Goal: Information Seeking & Learning: Learn about a topic

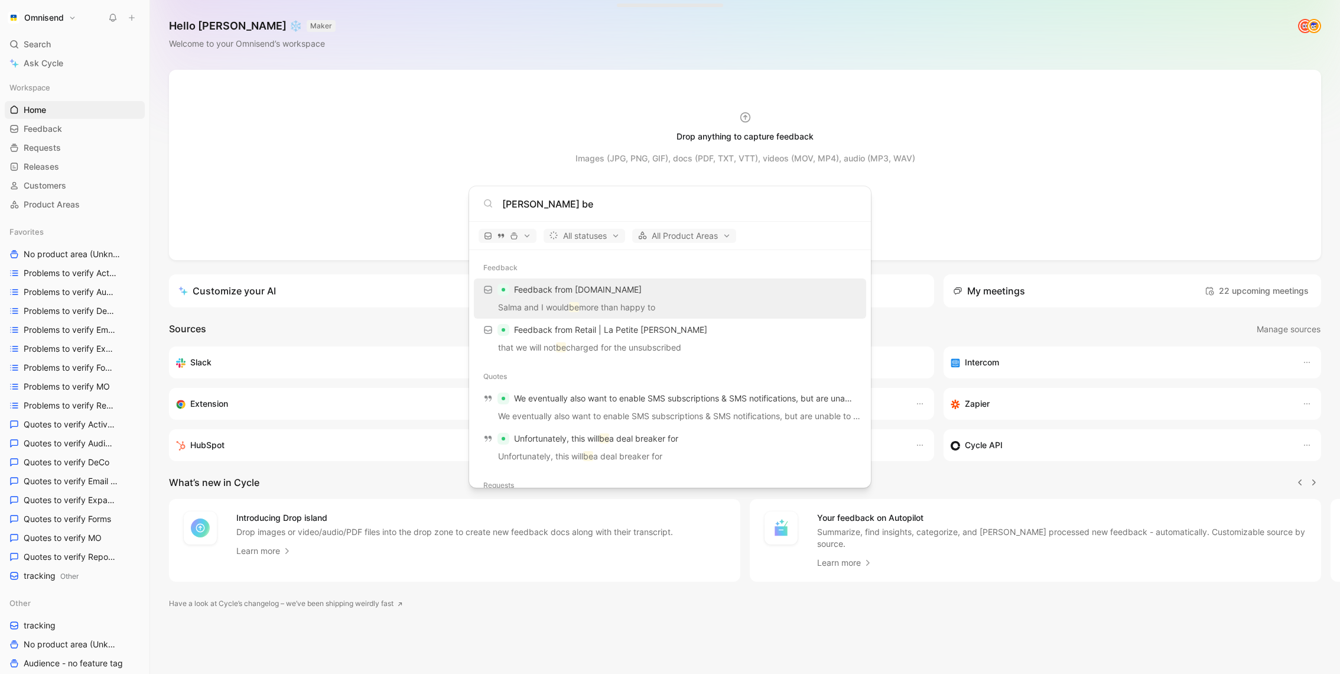
scroll to position [90, 0]
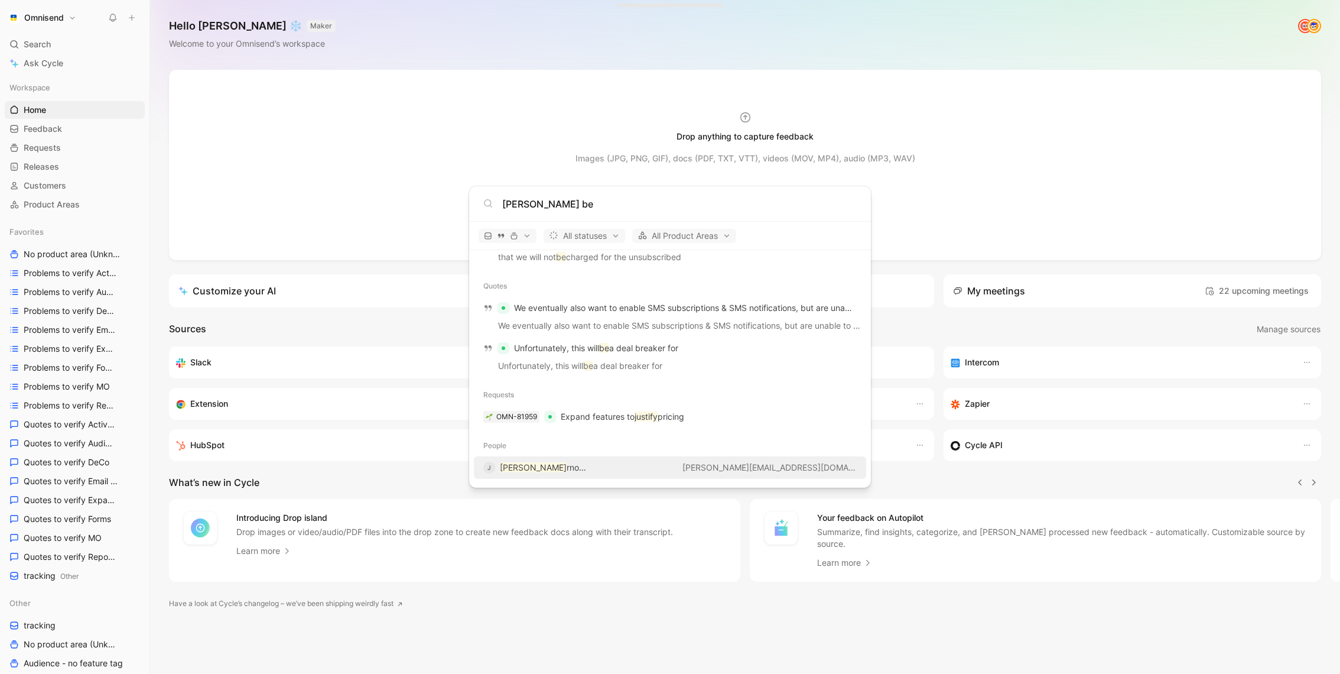
type input "justina be"
click at [567, 470] on span "rnotaite" at bounding box center [582, 467] width 30 height 10
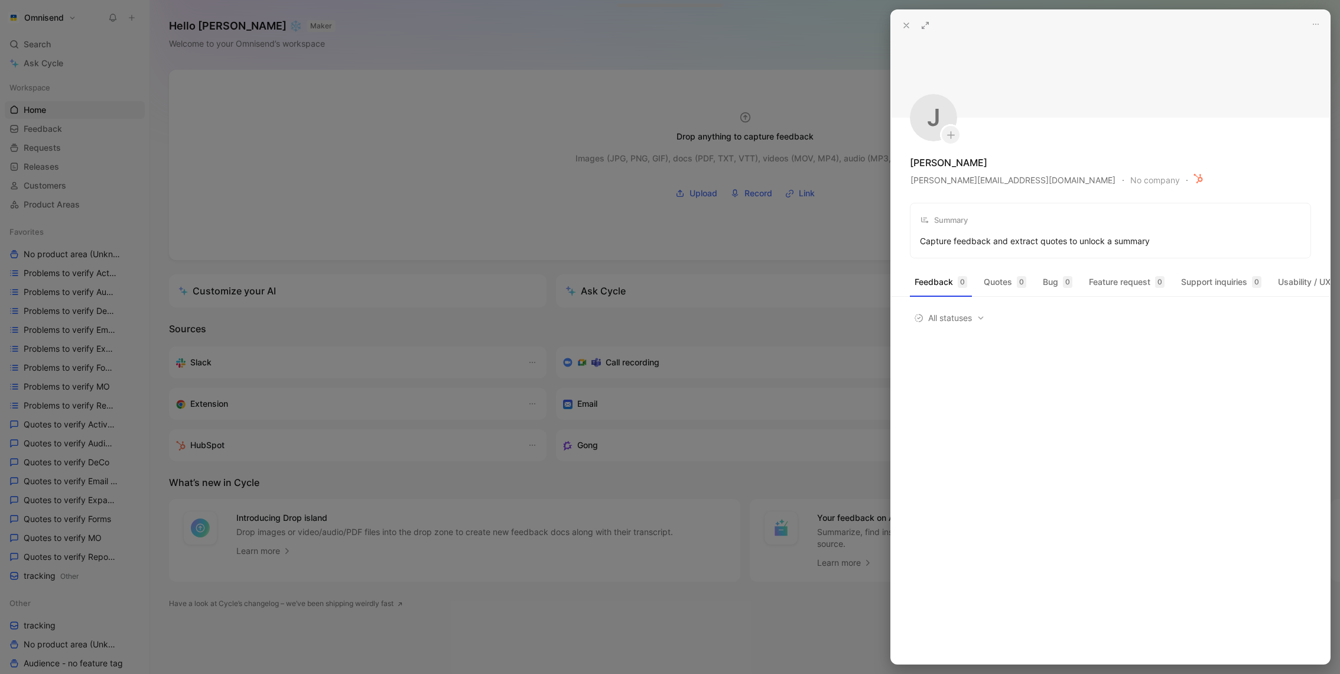
click at [450, 348] on div at bounding box center [670, 337] width 1340 height 674
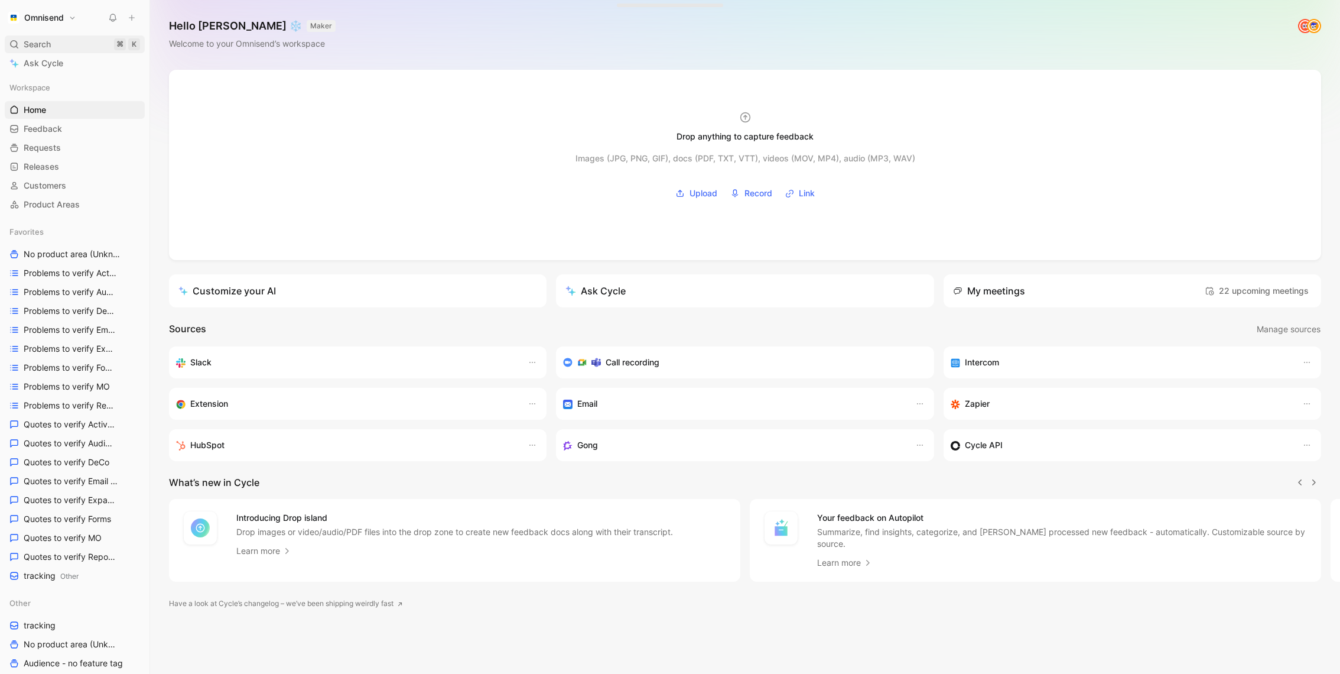
click at [56, 42] on div "Search ⌘ K" at bounding box center [75, 44] width 140 height 18
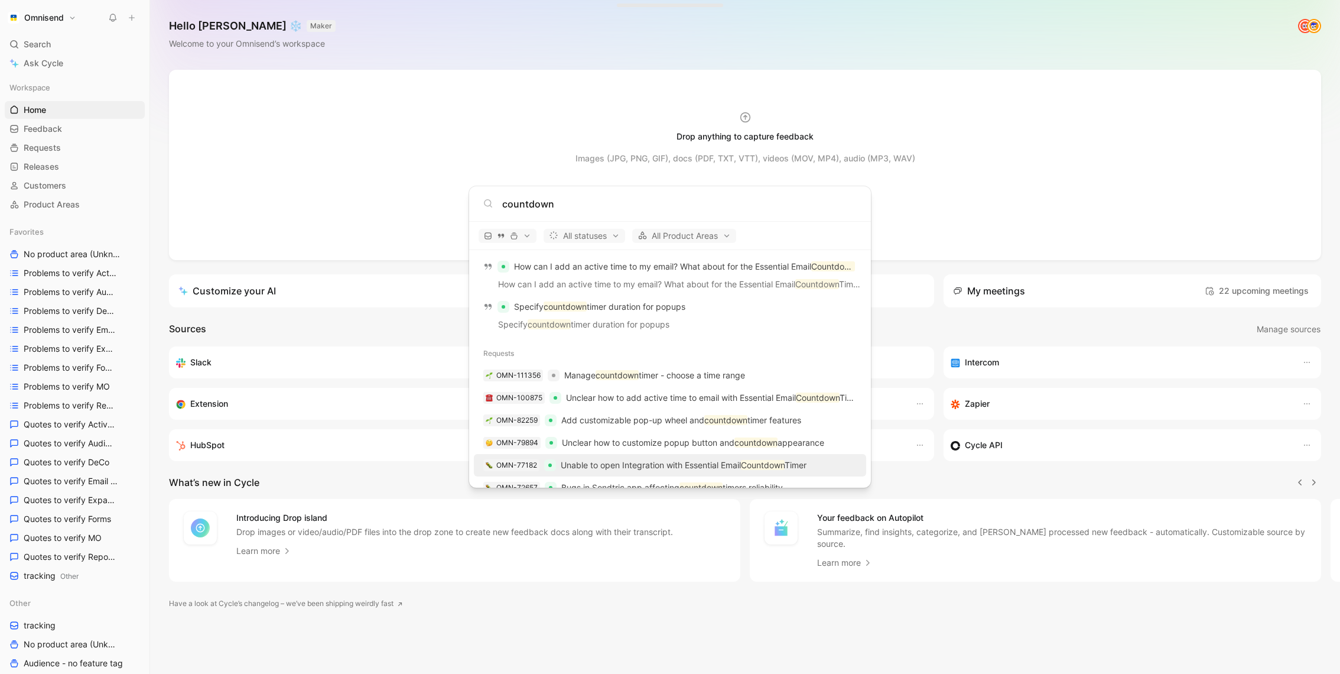
scroll to position [1567, 0]
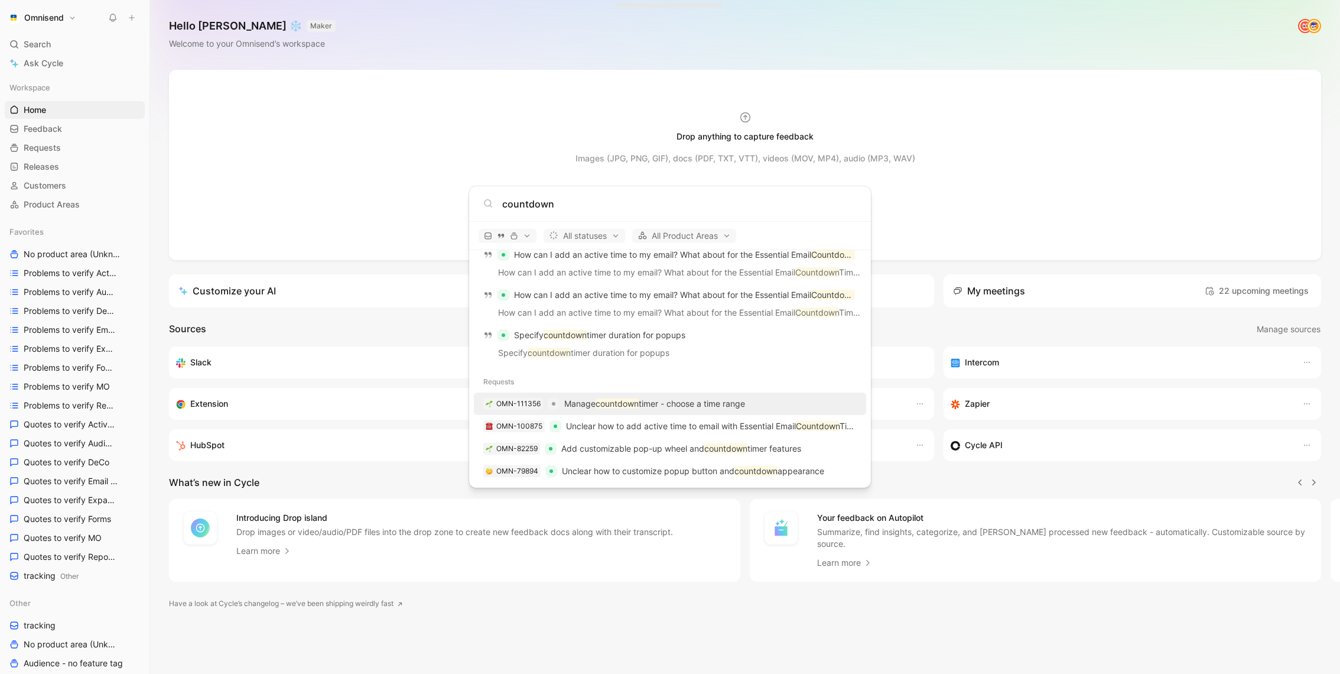
type input "countdown"
click at [681, 393] on div "OMN-111356 Manage countdown timer - choose a time range" at bounding box center [670, 403] width 385 height 21
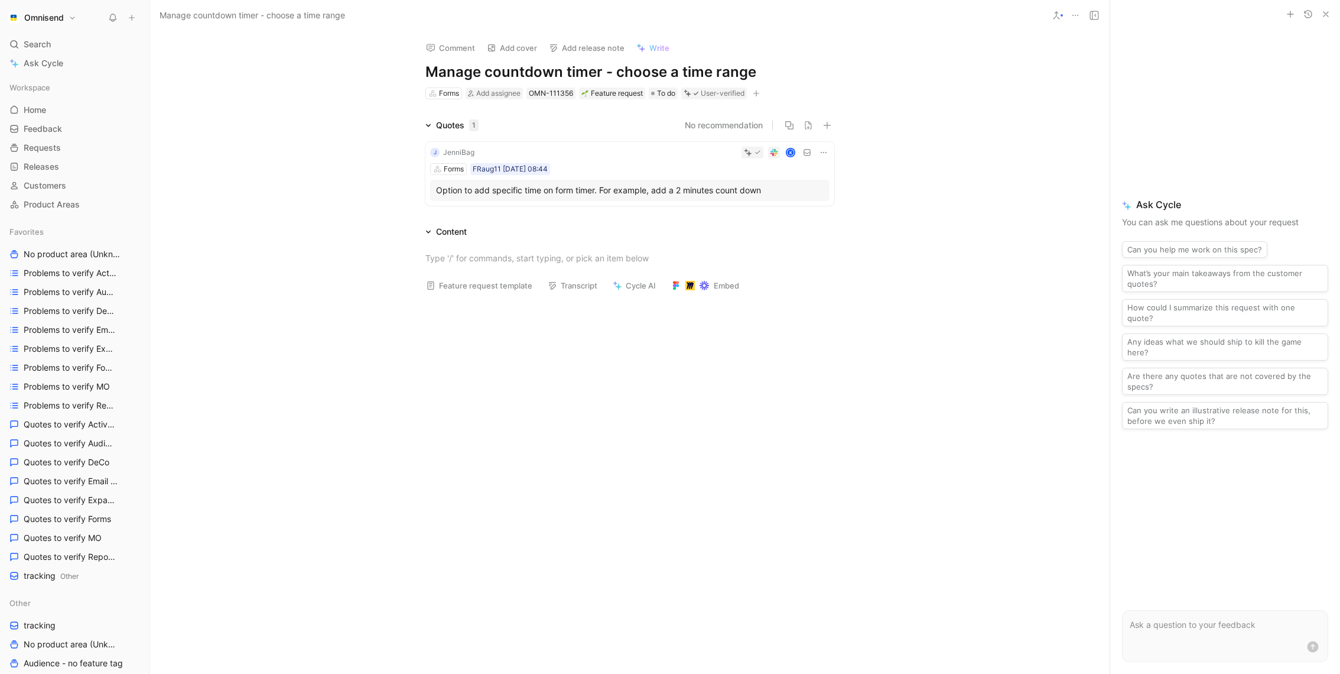
click at [616, 155] on div "K" at bounding box center [654, 153] width 350 height 12
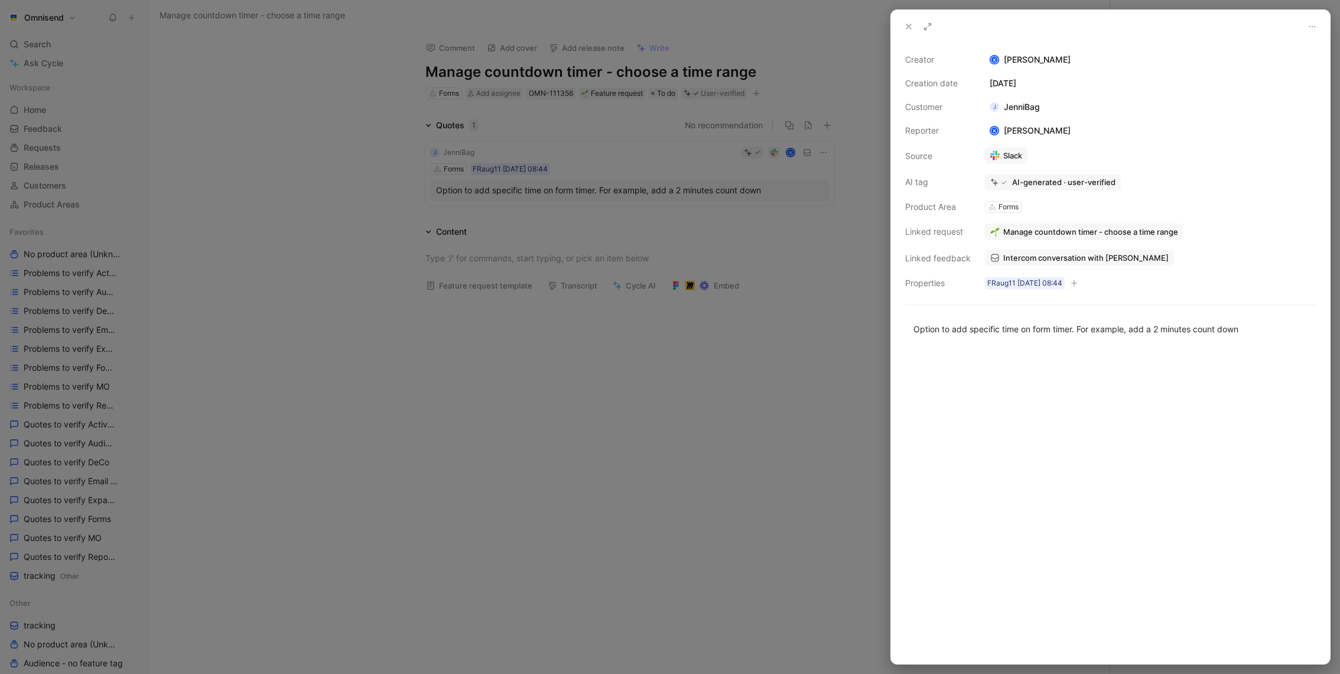
click at [602, 440] on div at bounding box center [670, 337] width 1340 height 674
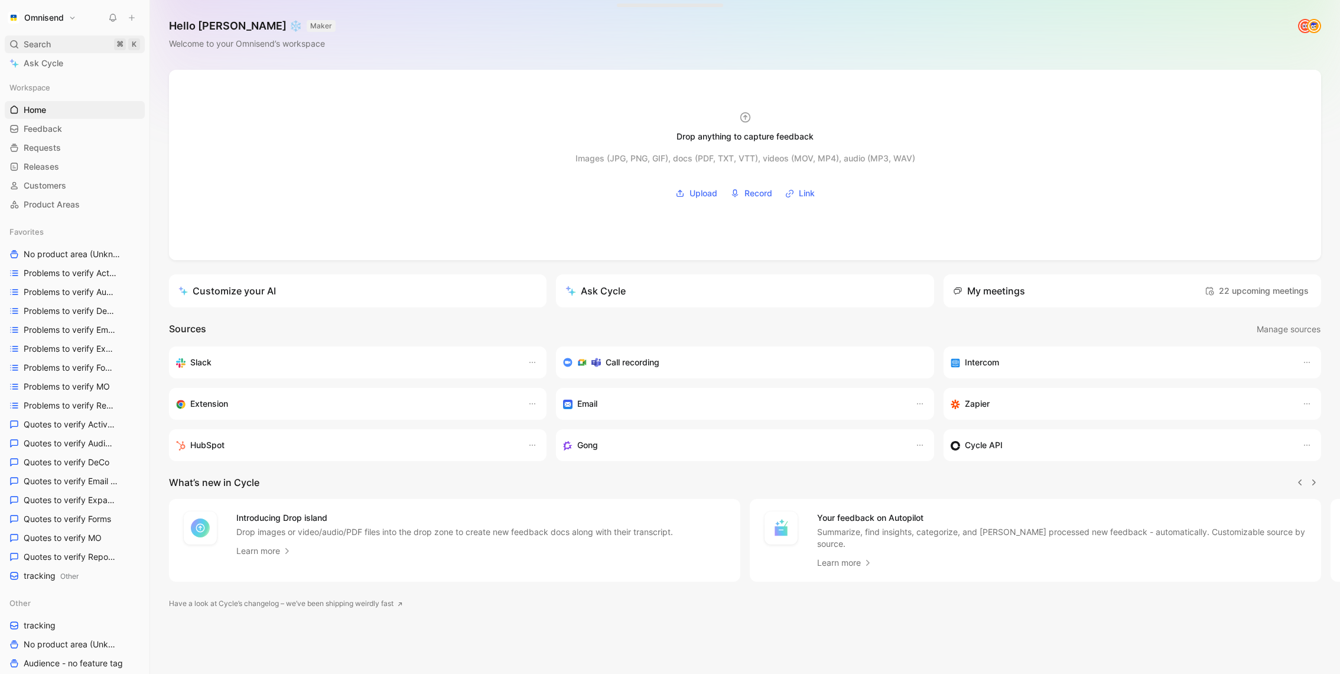
click at [51, 45] on div "Search ⌘ K" at bounding box center [75, 44] width 140 height 18
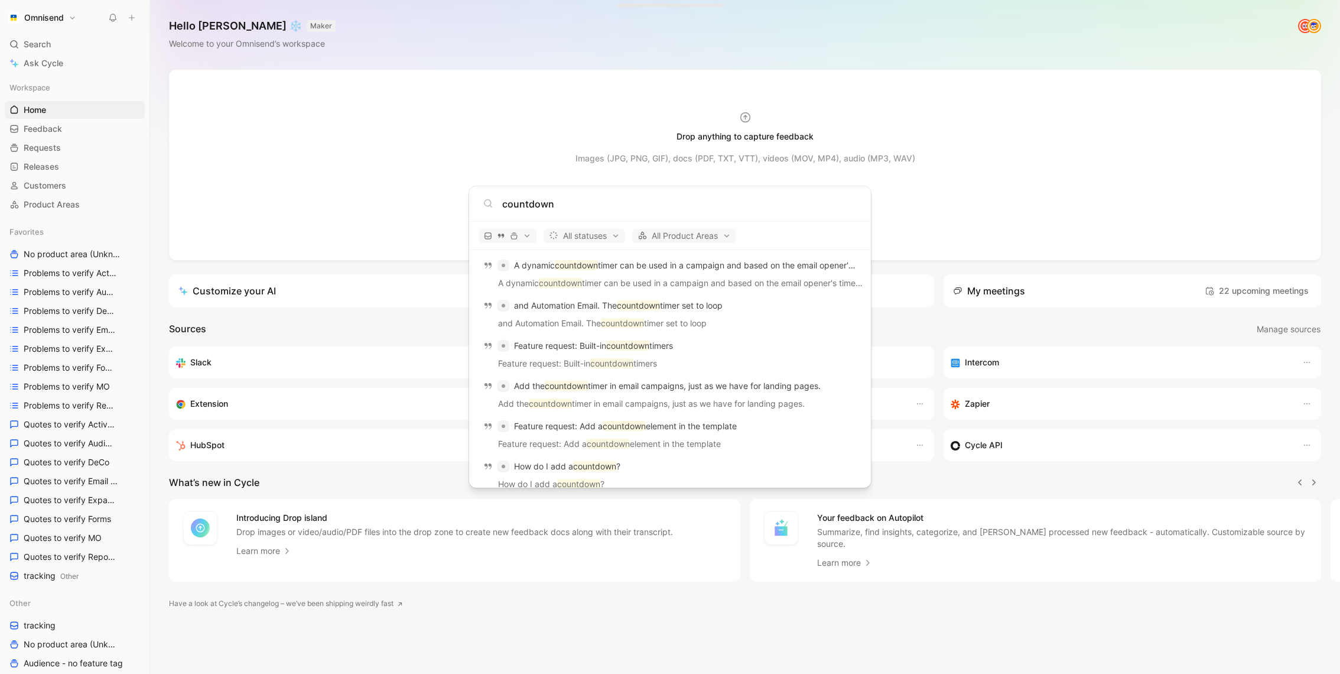
scroll to position [1705, 0]
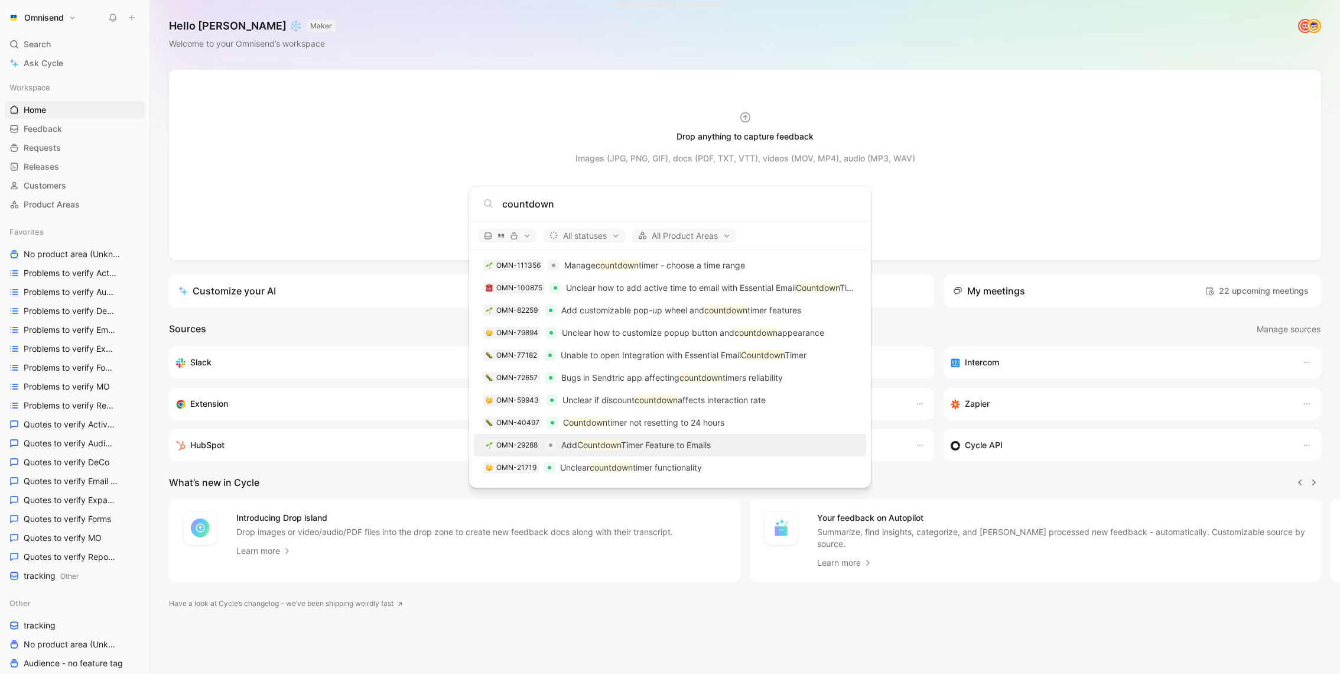
type input "countdown"
click at [704, 445] on p "Add Countdown Timer Feature to Emails" at bounding box center [636, 445] width 150 height 14
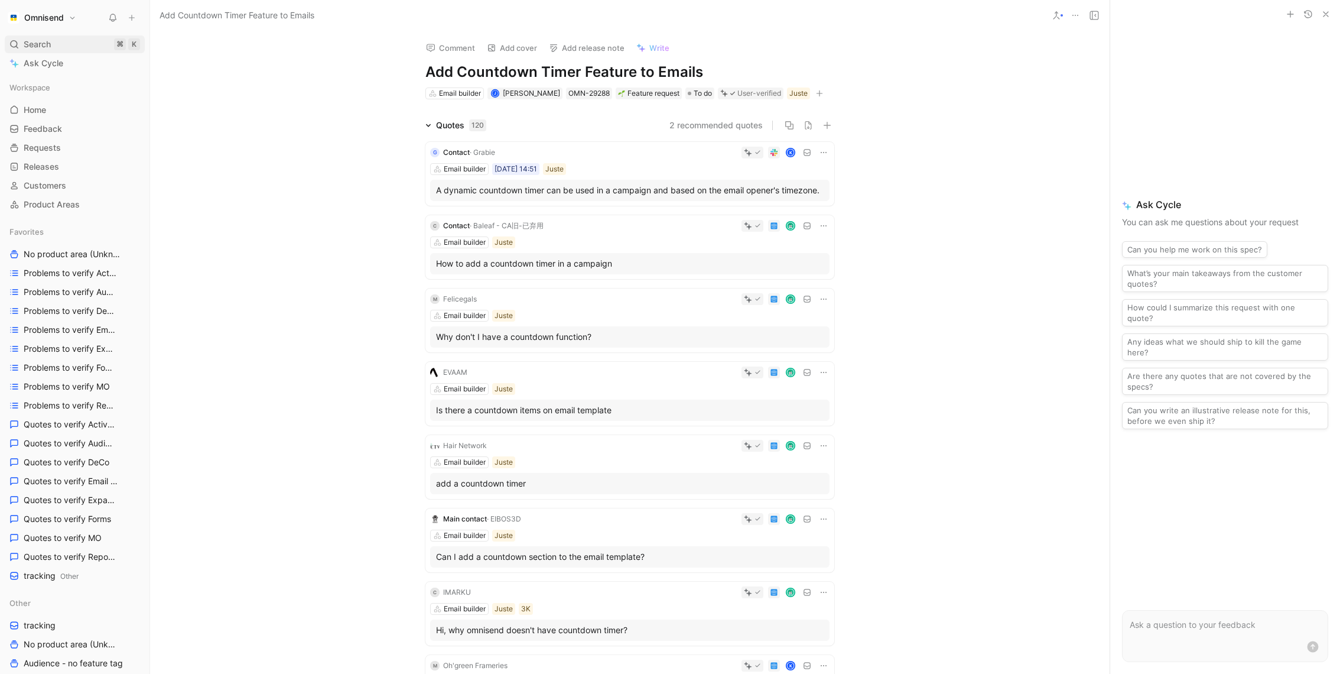
click at [43, 44] on span "Search" at bounding box center [37, 44] width 27 height 14
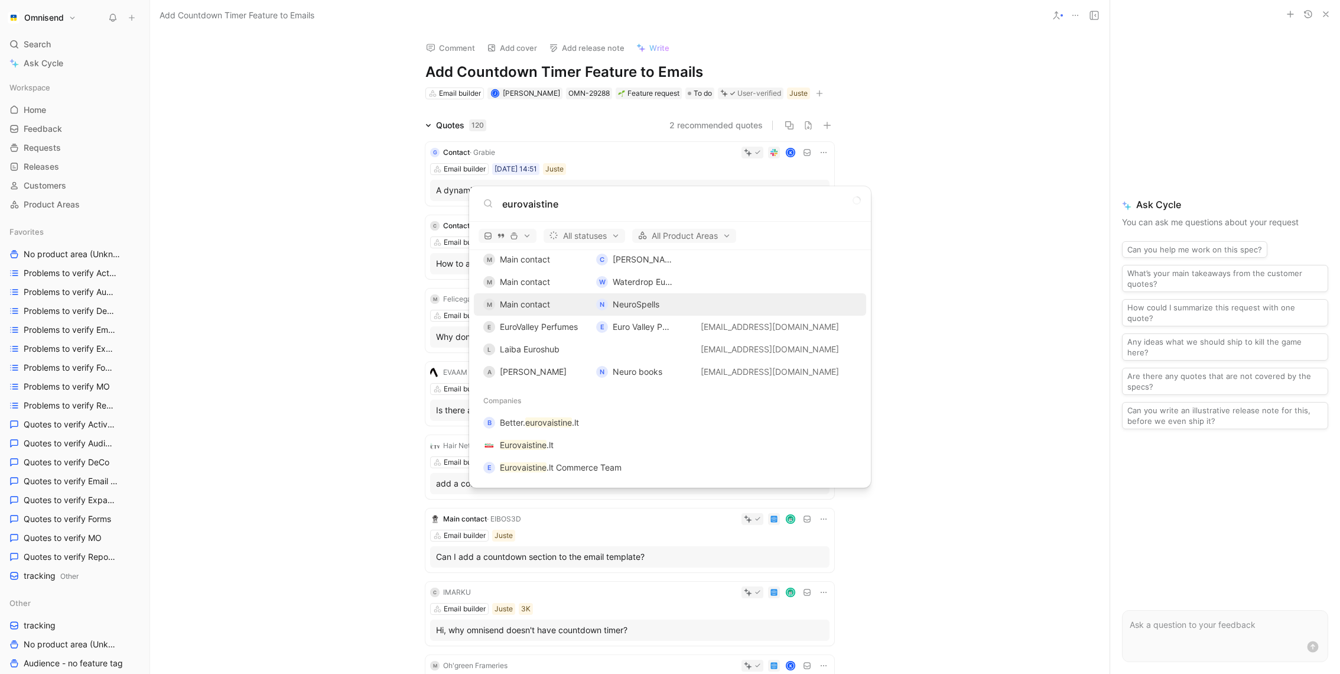
scroll to position [730, 0]
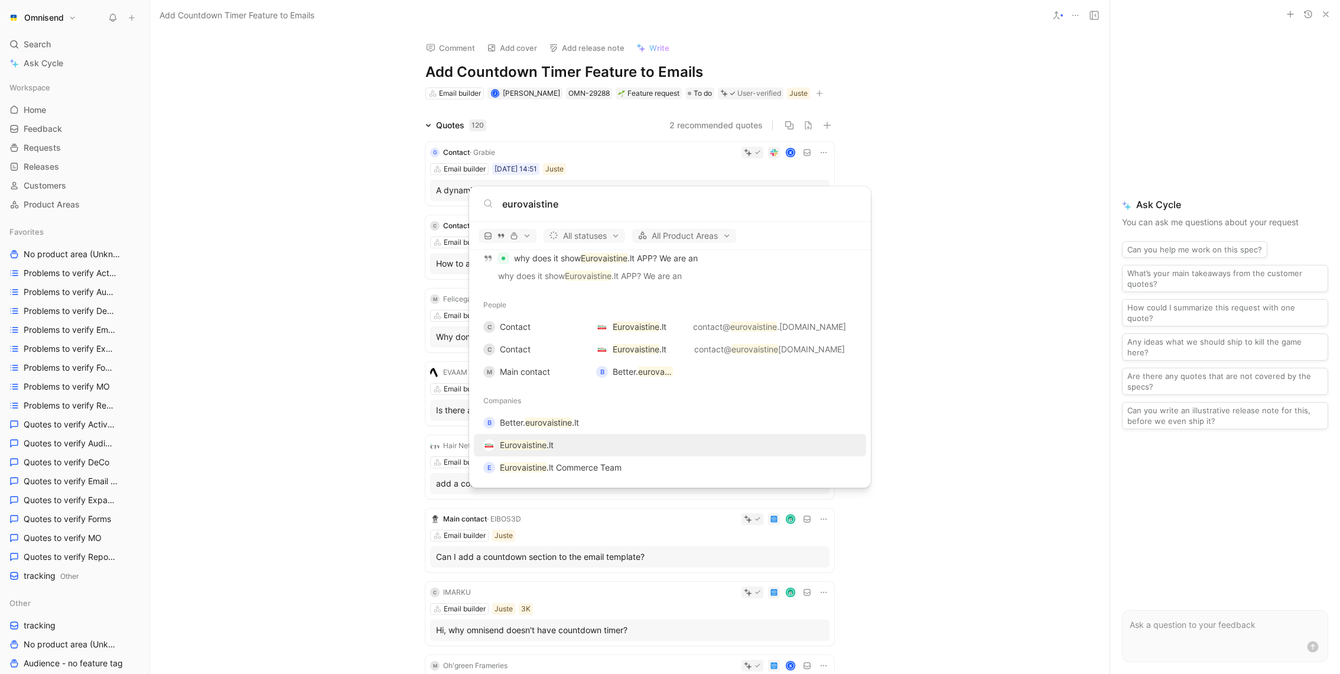
type input "eurovaistine"
click at [555, 446] on div "Eurovaistine .lt" at bounding box center [670, 444] width 385 height 21
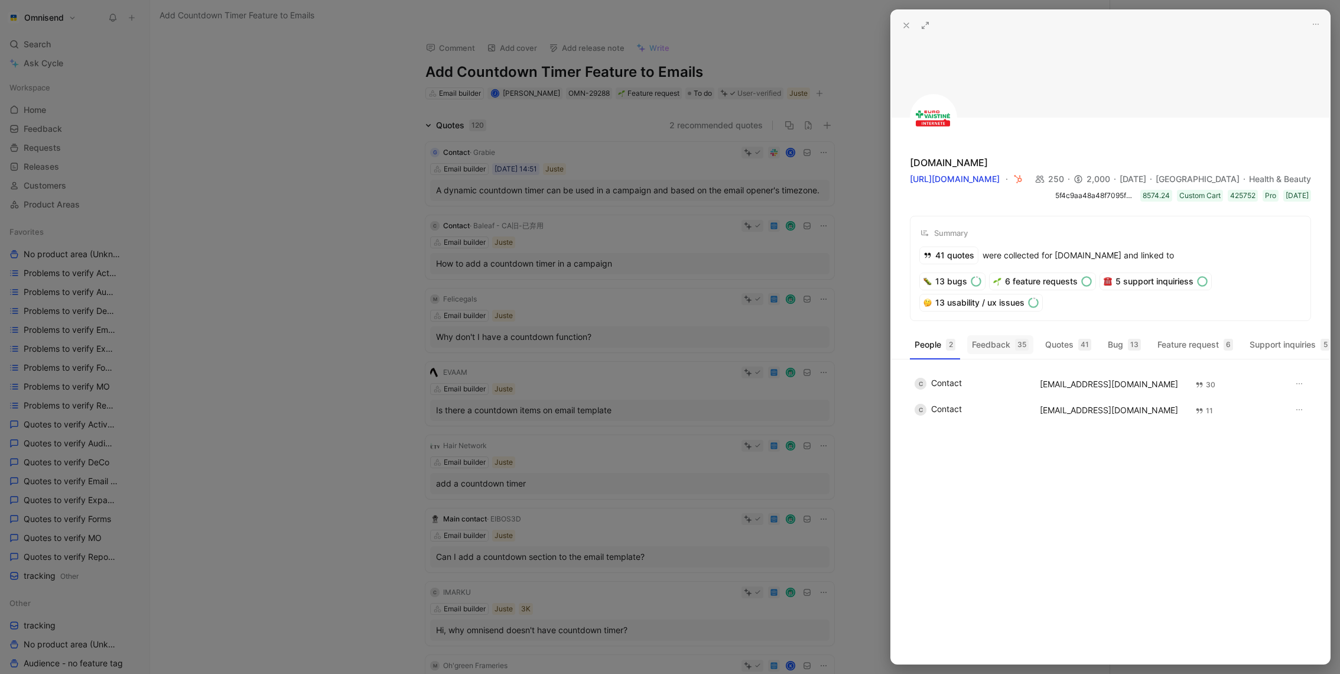
click at [1005, 346] on button "Feedback 35" at bounding box center [1000, 344] width 66 height 19
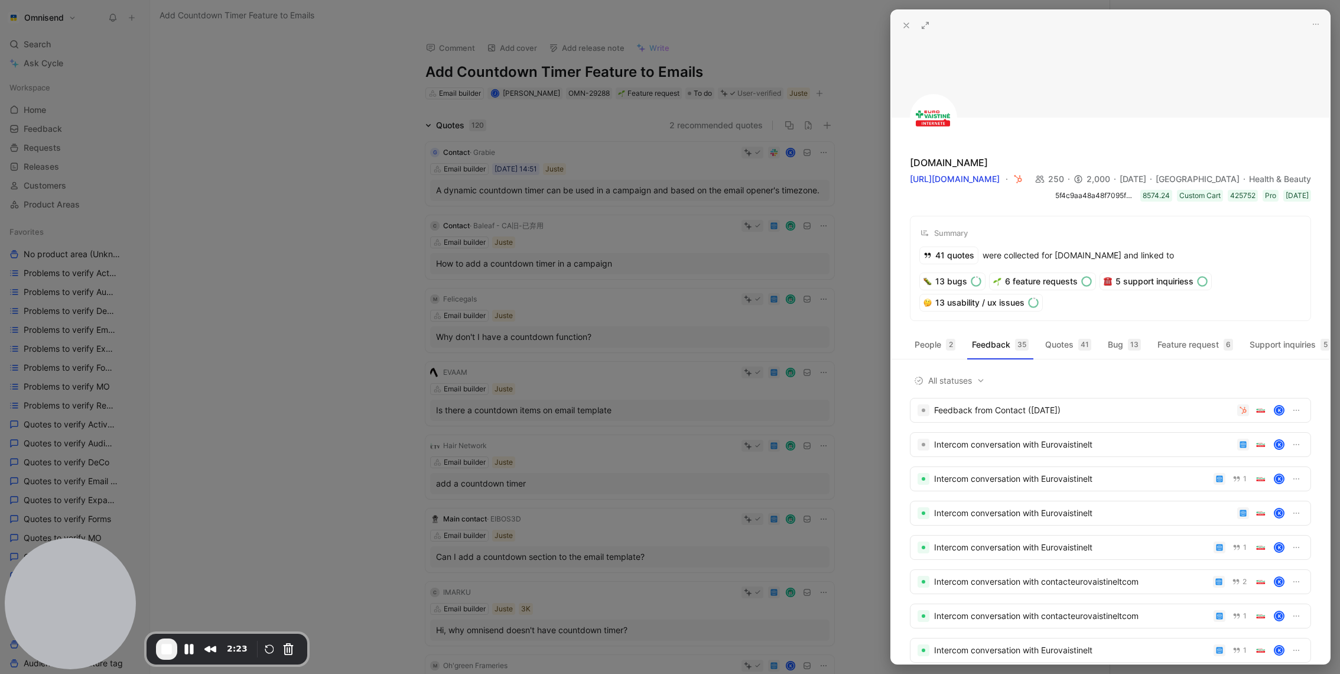
click at [202, 59] on div at bounding box center [670, 337] width 1340 height 674
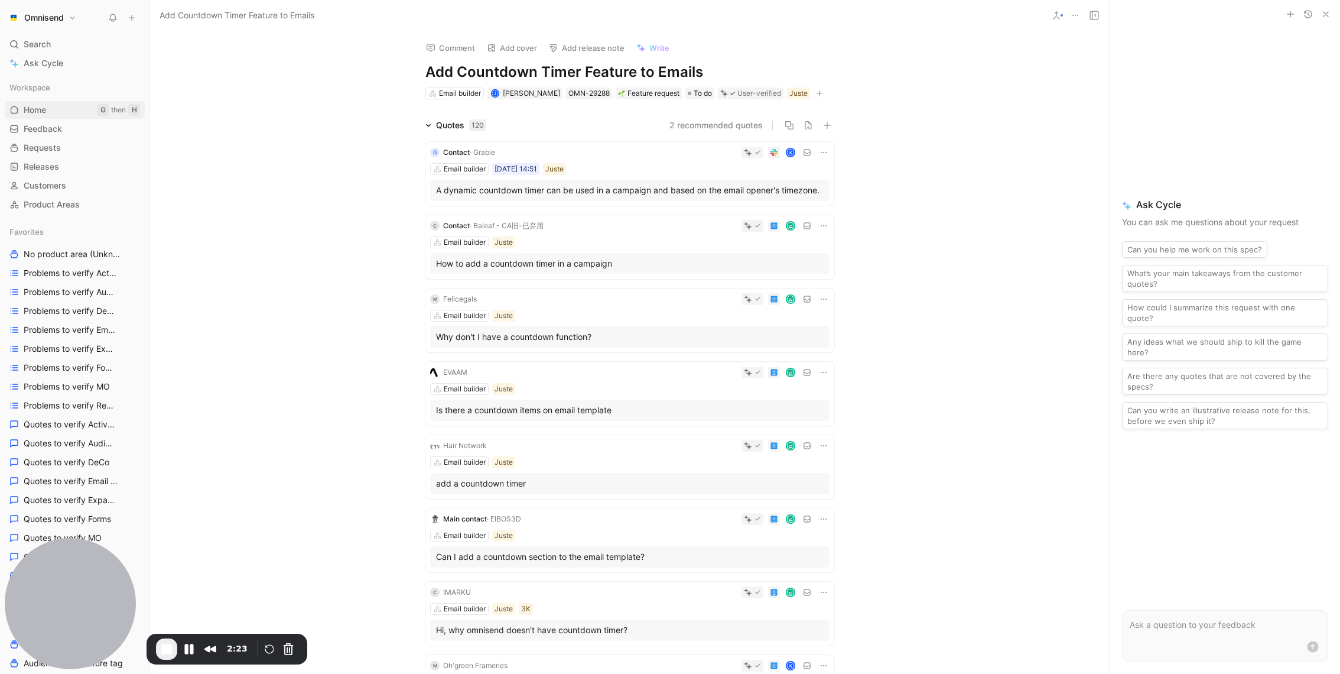
click at [46, 106] on span "Home" at bounding box center [35, 110] width 22 height 12
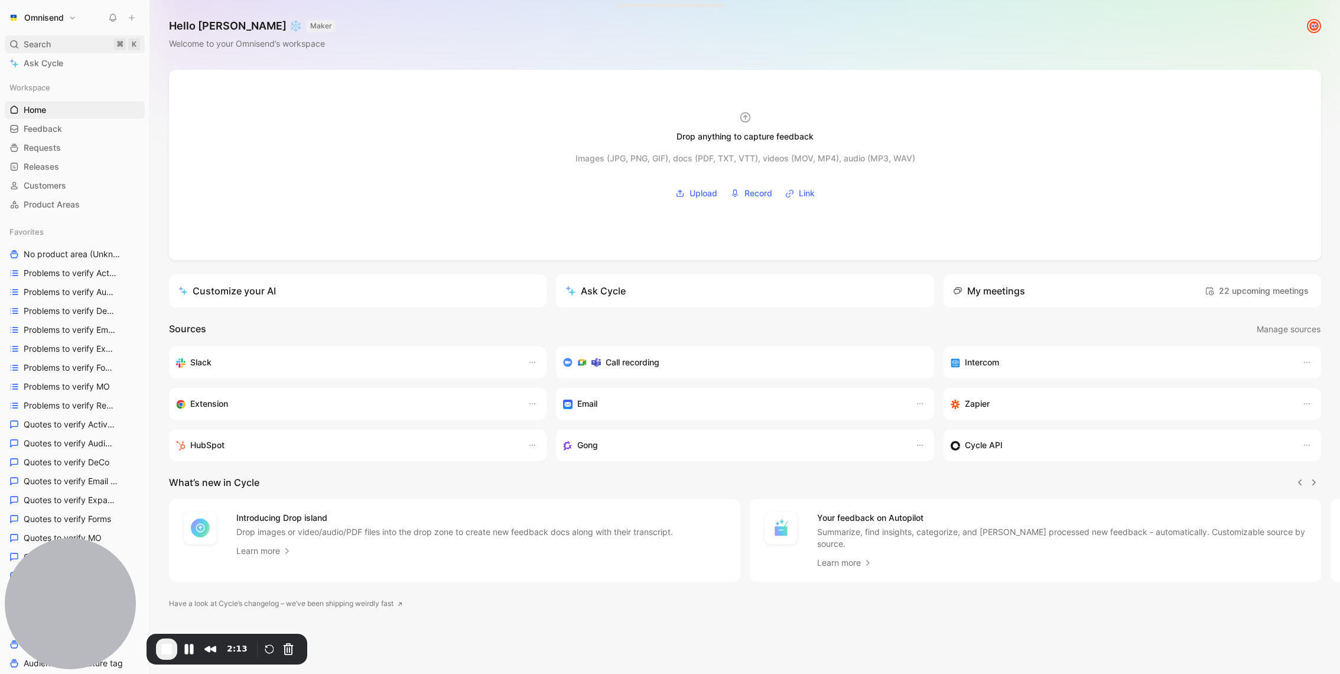
click at [38, 43] on span "Search" at bounding box center [37, 44] width 27 height 14
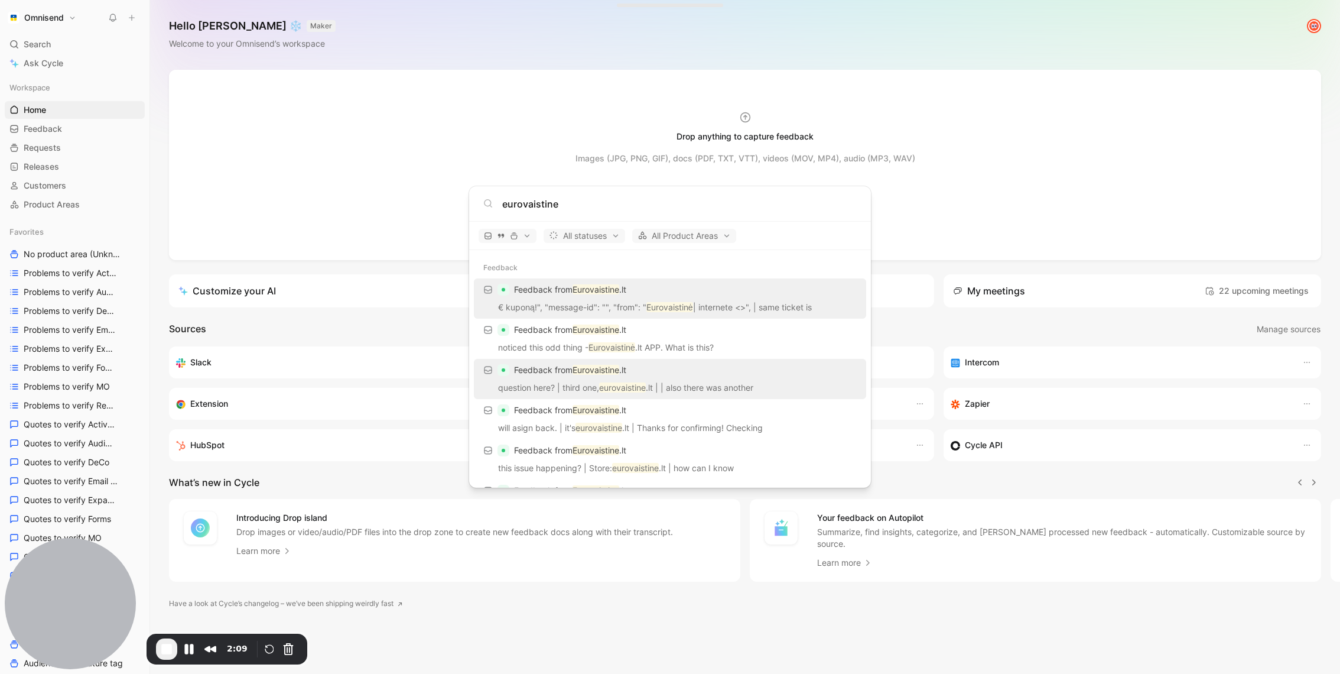
scroll to position [730, 0]
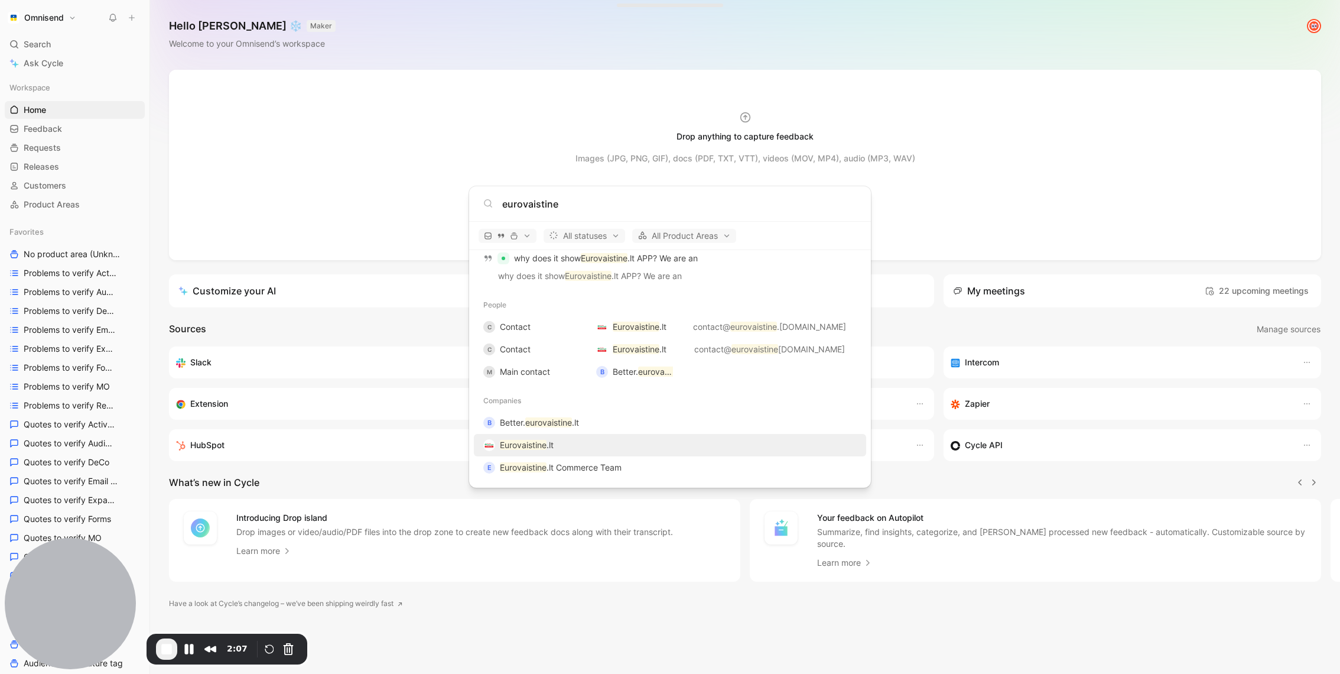
type input "eurovaistine"
click at [531, 445] on mark "Eurovaistine" at bounding box center [523, 445] width 47 height 10
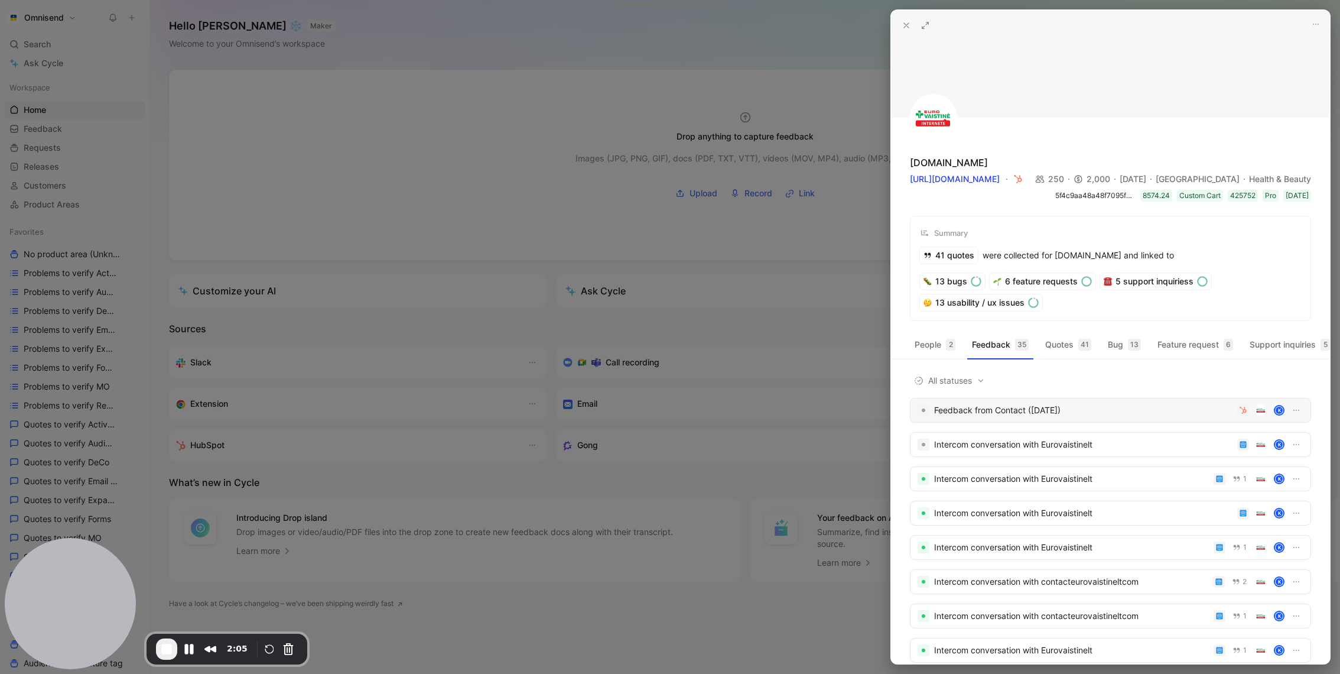
click at [1051, 407] on div "Feedback from Contact ([DATE])" at bounding box center [1083, 410] width 298 height 14
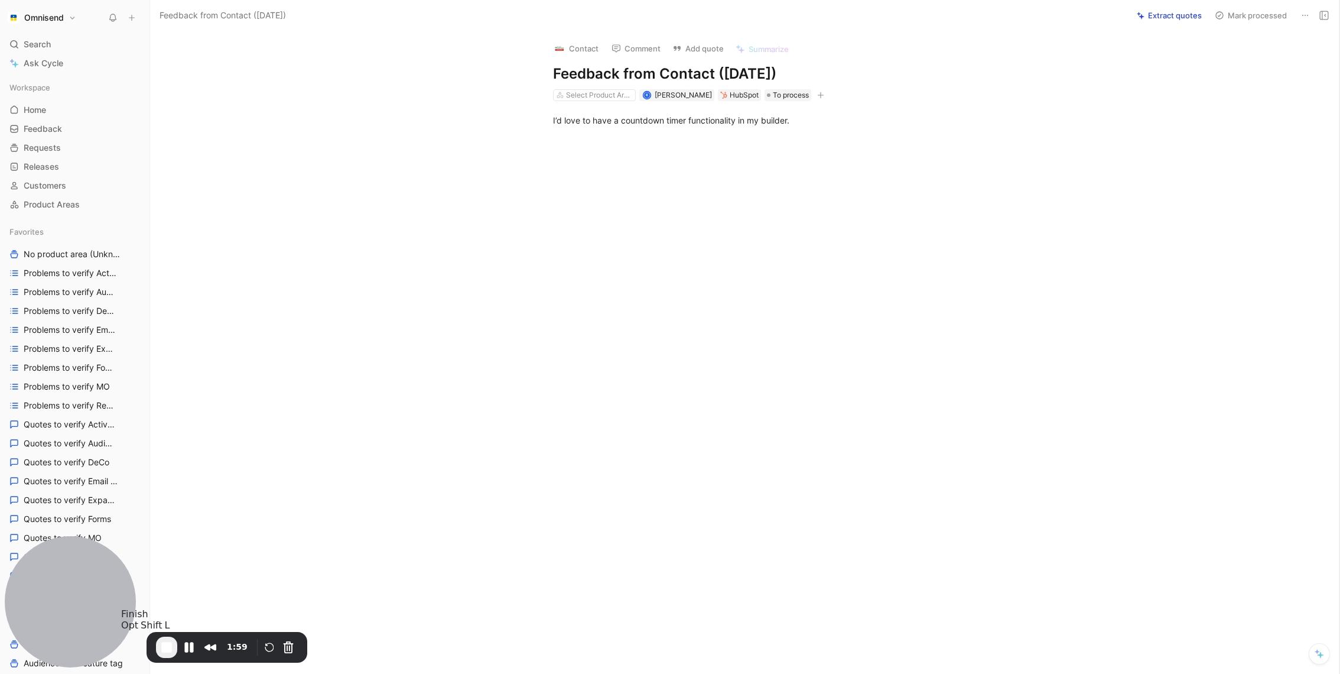
click at [163, 639] on button "End Recording" at bounding box center [166, 647] width 21 height 21
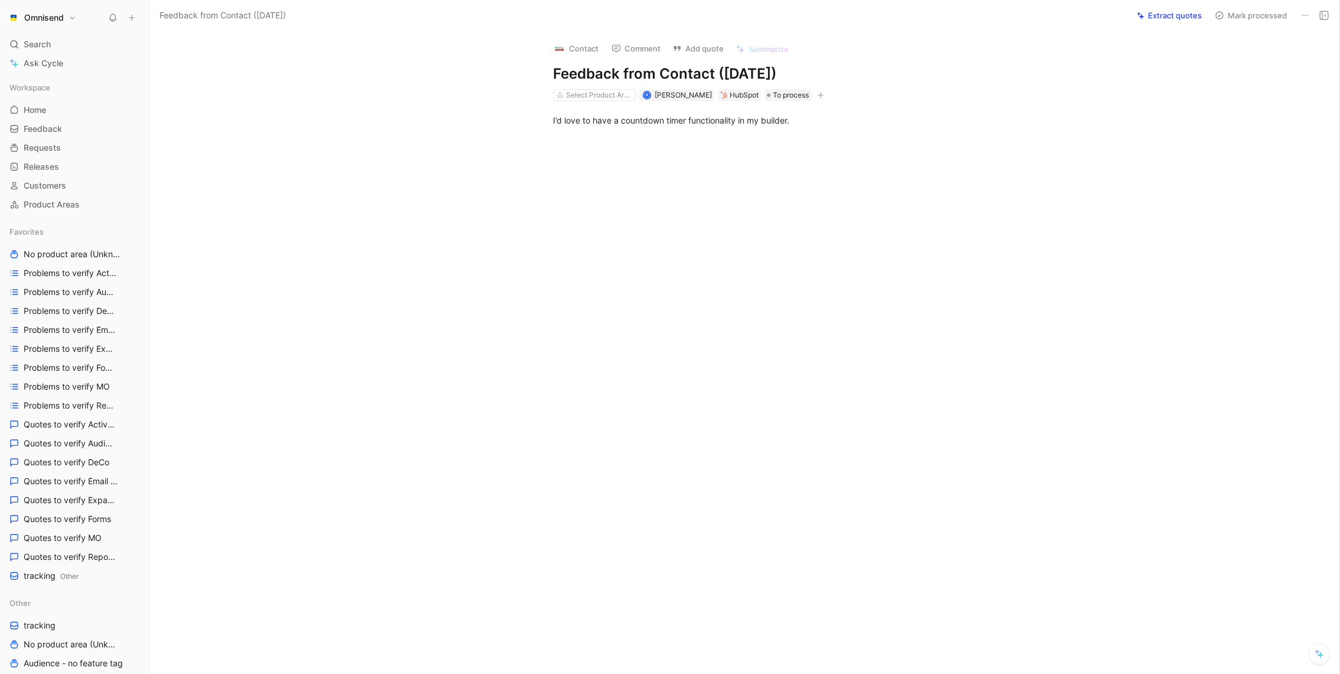
click at [49, 22] on h1 "Omnisend" at bounding box center [44, 17] width 40 height 11
click at [1311, 17] on div at bounding box center [670, 337] width 1340 height 674
click at [1311, 17] on button at bounding box center [1305, 15] width 17 height 17
click at [1278, 66] on div "Delete" at bounding box center [1246, 58] width 135 height 18
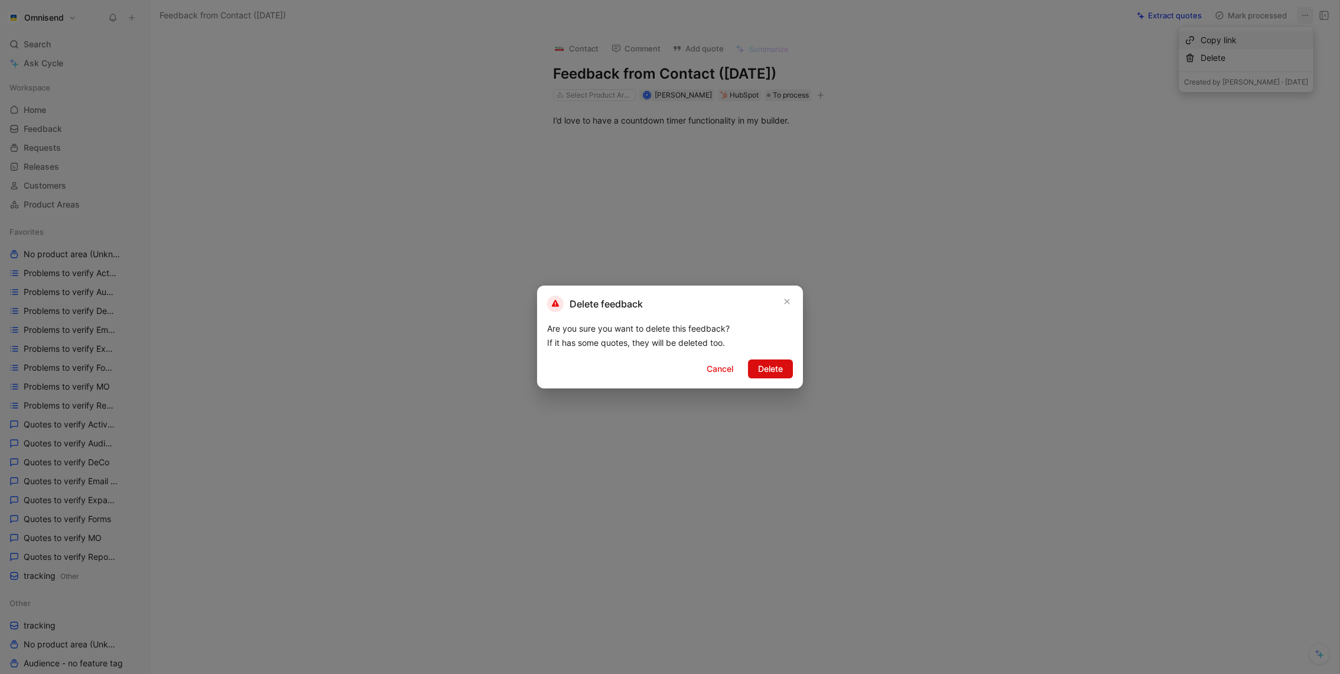
click at [784, 366] on button "Delete" at bounding box center [770, 368] width 45 height 19
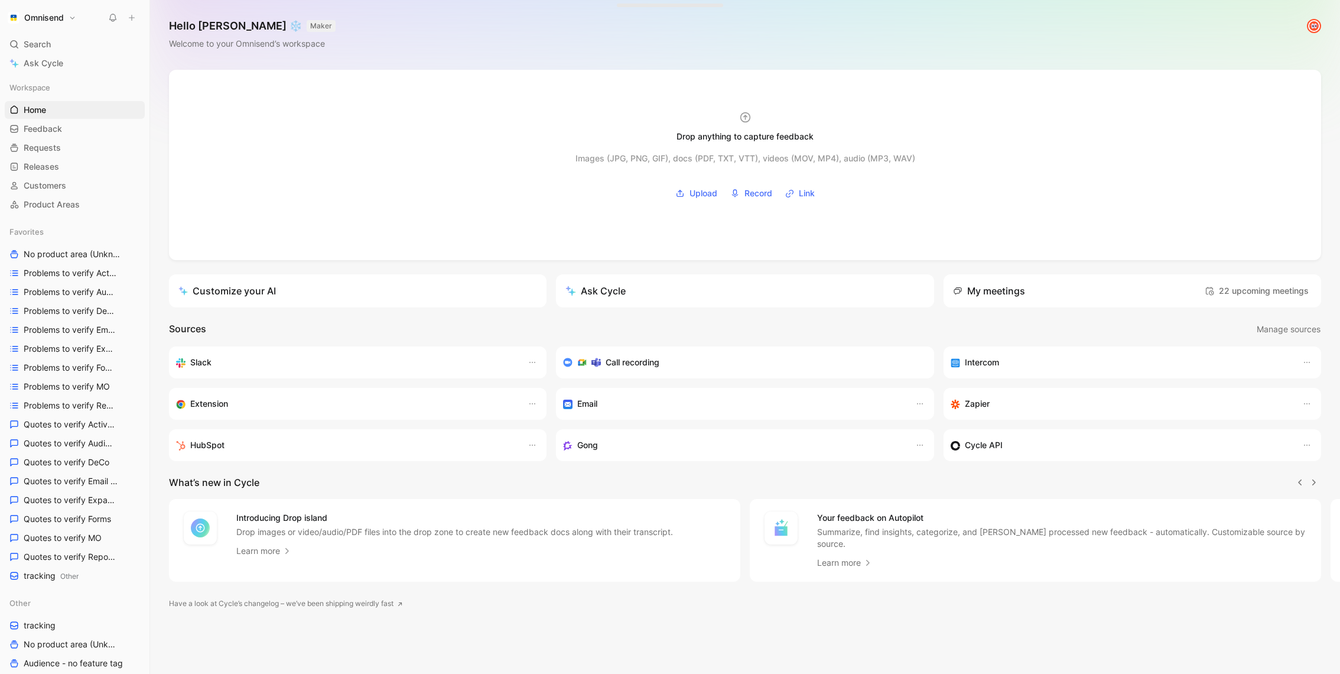
click at [43, 27] on div "Omnisend Search ⌘ K Ask Cycle Workspace Home G then H Feedback G then F Request…" at bounding box center [75, 337] width 150 height 674
click at [73, 21] on button "Omnisend" at bounding box center [42, 17] width 74 height 17
drag, startPoint x: 65, startPoint y: 131, endPoint x: 65, endPoint y: 122, distance: 8.9
click at [65, 122] on div "Dismiss popup K Kasparas Toliušis kasparas@omnisend.com Account settings Switch…" at bounding box center [80, 103] width 151 height 151
click at [65, 122] on div "Workspace settings G then S" at bounding box center [80, 121] width 145 height 19
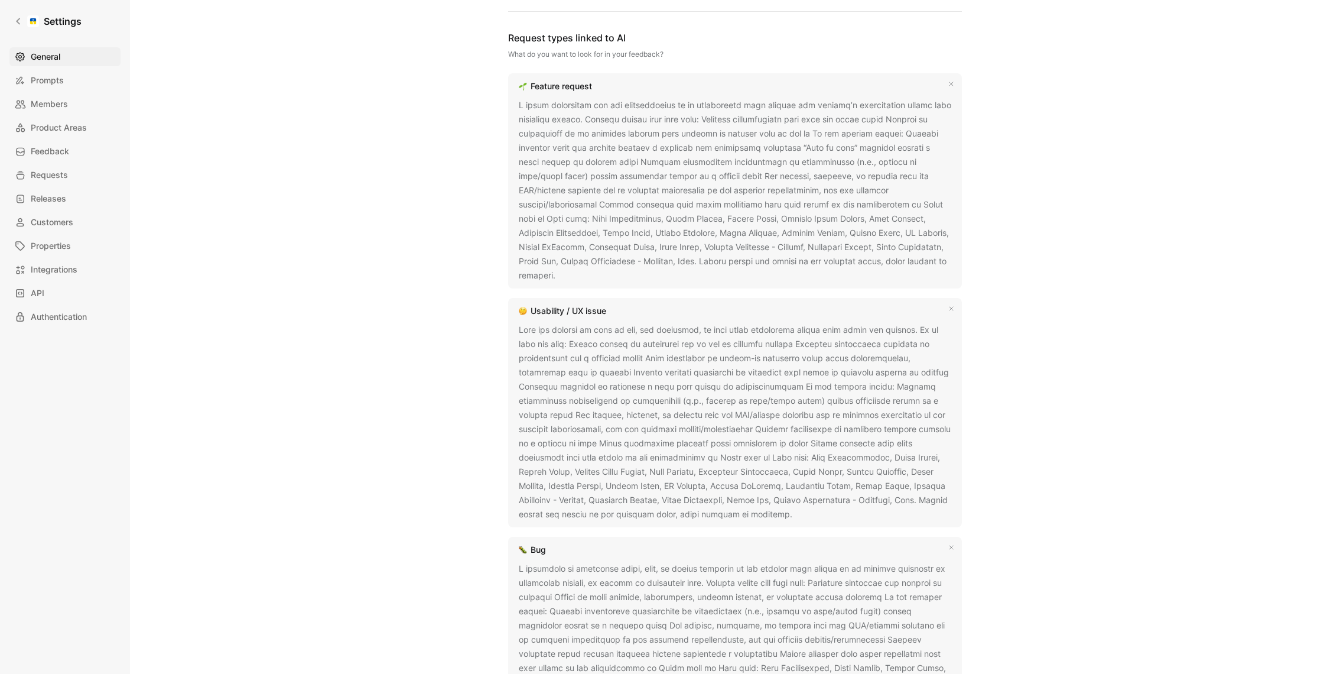
scroll to position [1499, 0]
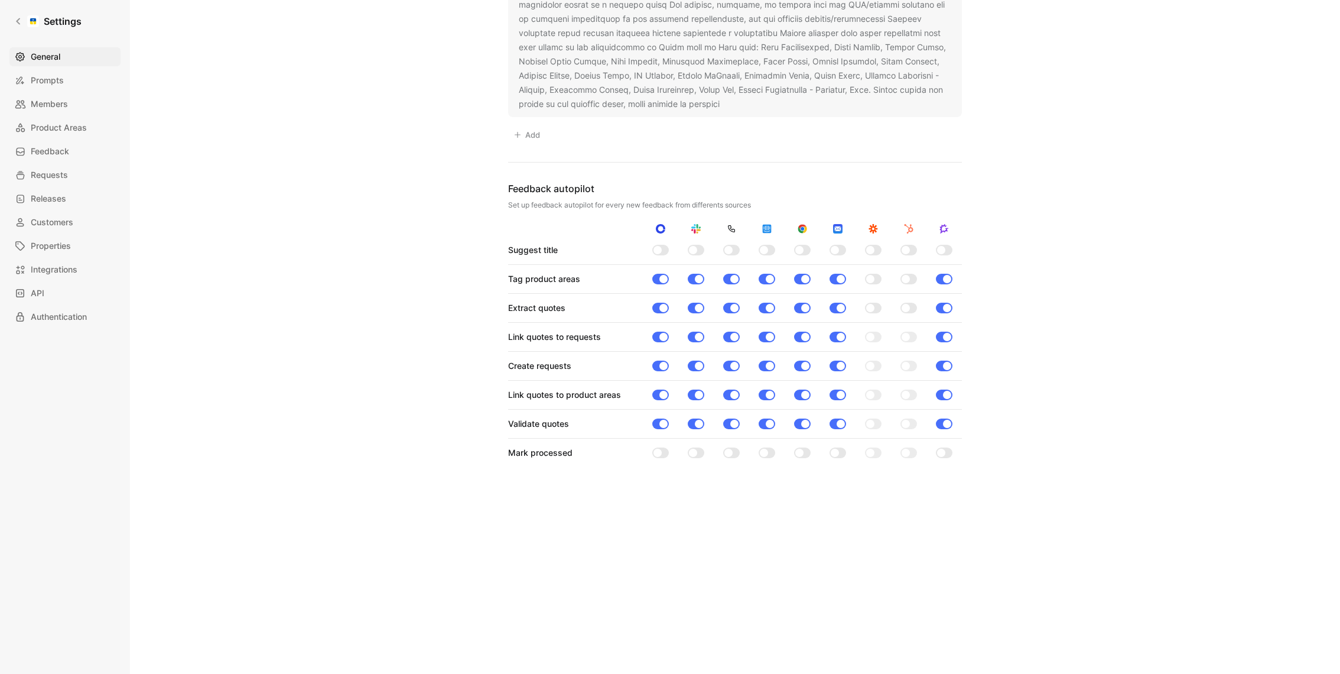
click at [874, 276] on div at bounding box center [870, 279] width 8 height 8
click at [0, 0] on input "checkbox" at bounding box center [0, 0] width 0 height 0
click at [874, 304] on div at bounding box center [870, 308] width 8 height 8
click at [0, 0] on input "checkbox" at bounding box center [0, 0] width 0 height 0
click at [872, 334] on div at bounding box center [870, 337] width 8 height 8
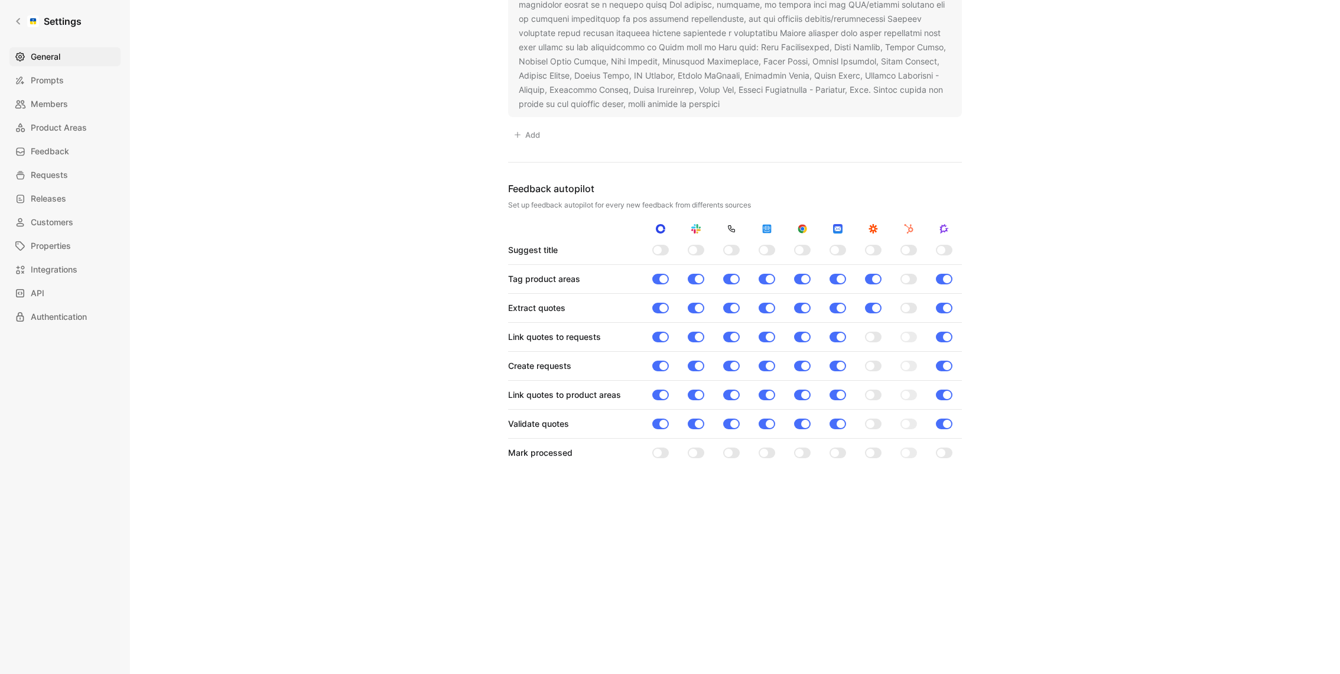
click at [0, 0] on input "checkbox" at bounding box center [0, 0] width 0 height 0
click at [876, 363] on div at bounding box center [873, 366] width 17 height 11
click at [0, 0] on input "checkbox" at bounding box center [0, 0] width 0 height 0
click at [876, 278] on div at bounding box center [876, 279] width 8 height 8
click at [0, 0] on input "checkbox" at bounding box center [0, 0] width 0 height 0
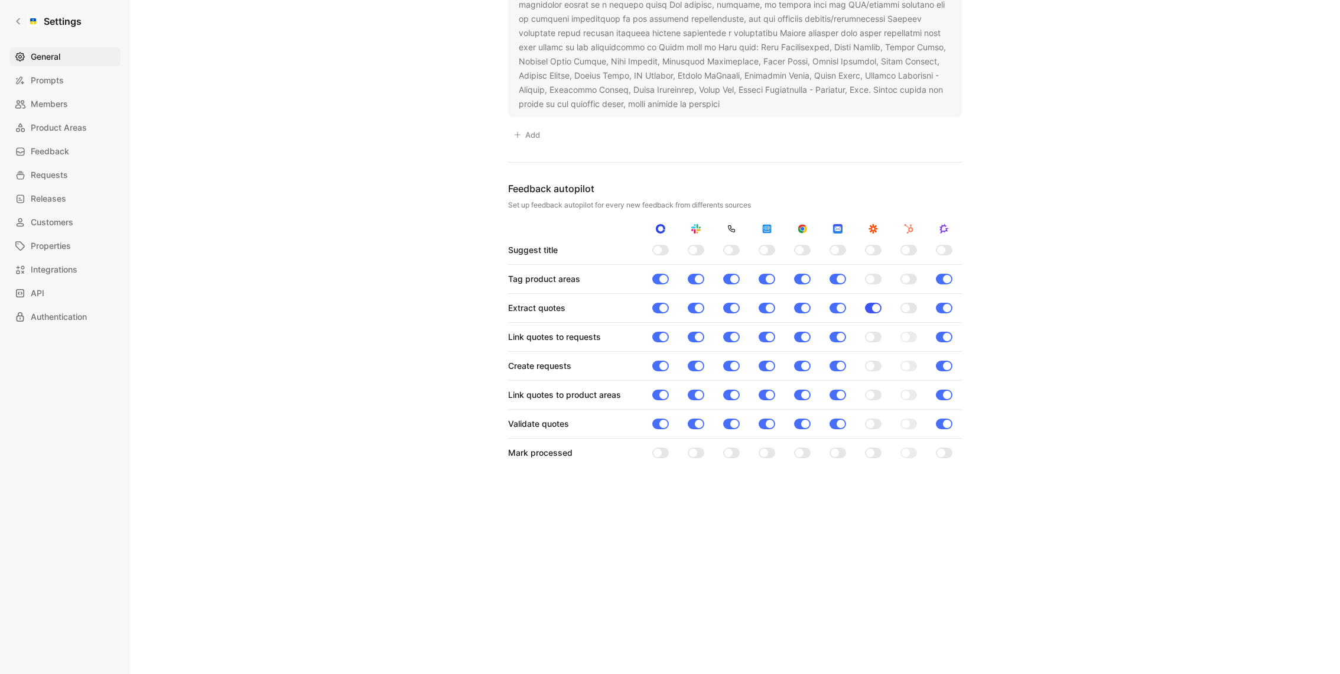
click at [876, 304] on div at bounding box center [876, 308] width 8 height 8
click at [0, 0] on input "checkbox" at bounding box center [0, 0] width 0 height 0
click at [915, 272] on div "Tag product areas" at bounding box center [735, 279] width 454 height 14
click at [913, 277] on div at bounding box center [909, 279] width 17 height 11
click at [0, 0] on input "checkbox" at bounding box center [0, 0] width 0 height 0
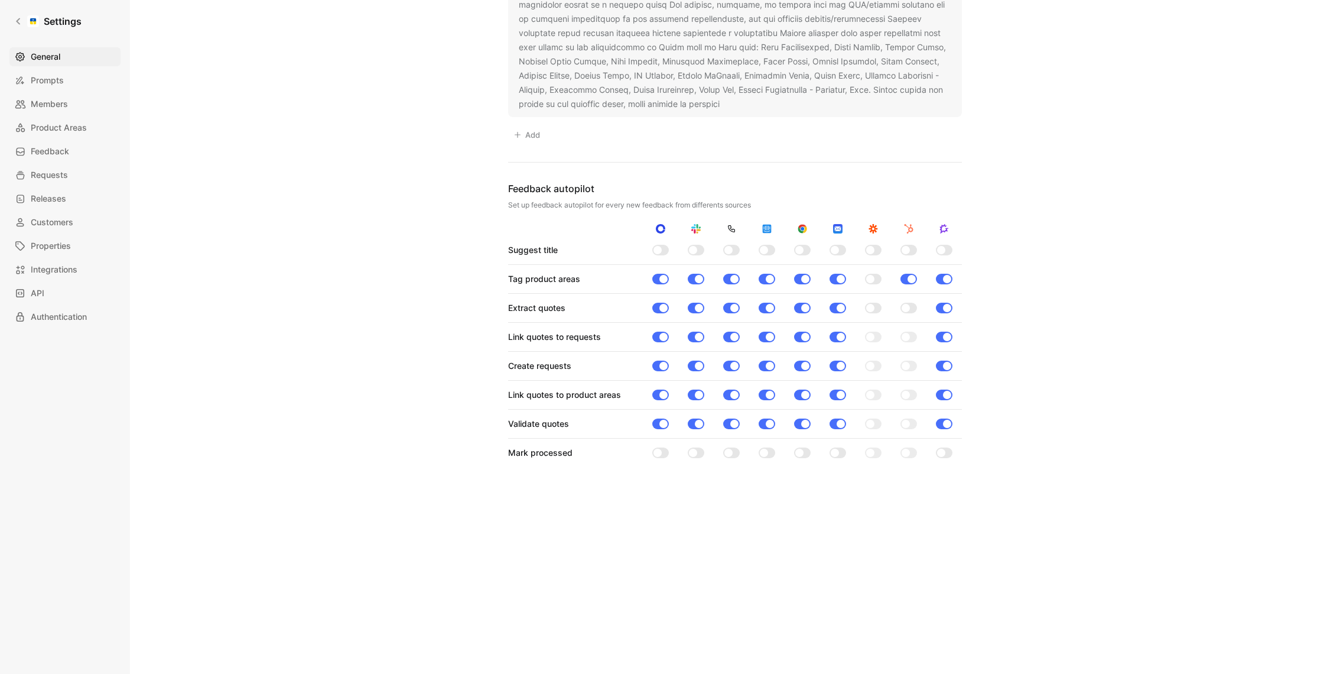
click at [913, 304] on div at bounding box center [909, 308] width 17 height 11
click at [0, 0] on input "checkbox" at bounding box center [0, 0] width 0 height 0
click at [913, 332] on div at bounding box center [909, 337] width 17 height 11
click at [0, 0] on input "checkbox" at bounding box center [0, 0] width 0 height 0
click at [913, 363] on div at bounding box center [909, 366] width 17 height 11
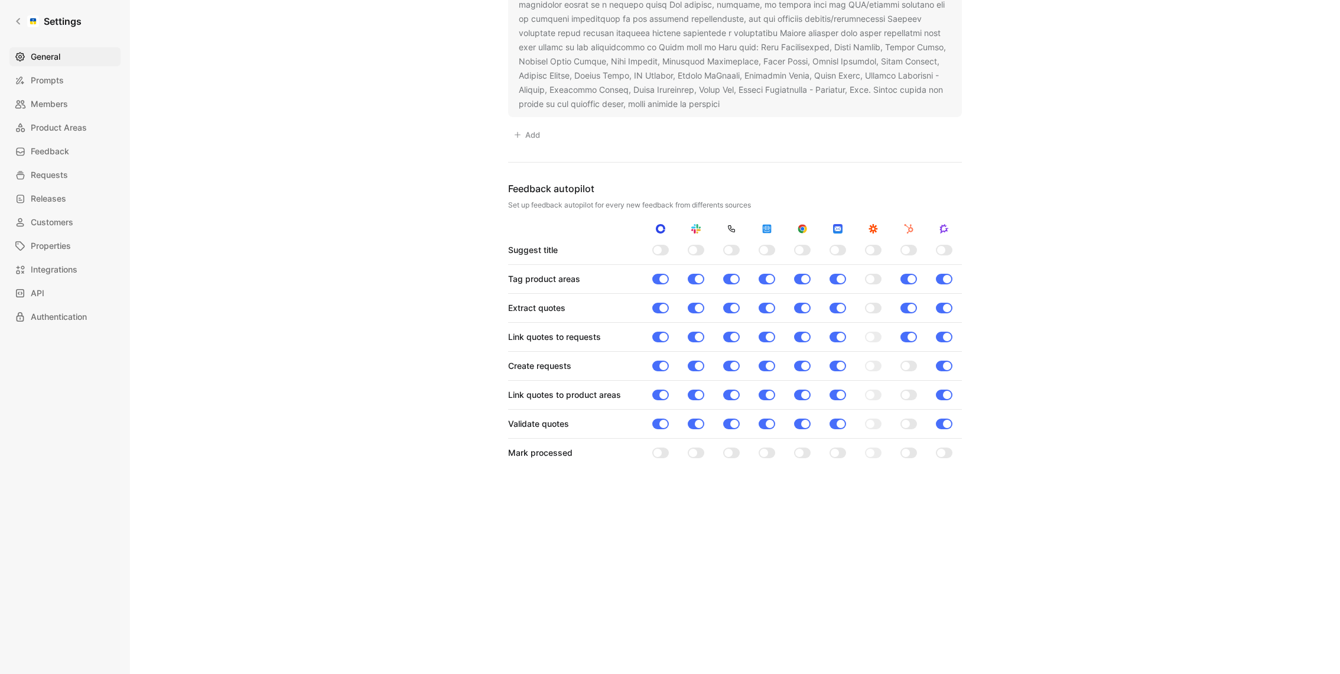
click at [0, 0] on input "checkbox" at bounding box center [0, 0] width 0 height 0
click at [913, 393] on div at bounding box center [909, 394] width 17 height 11
click at [0, 0] on input "checkbox" at bounding box center [0, 0] width 0 height 0
click at [913, 418] on div at bounding box center [909, 423] width 17 height 11
click at [0, 0] on input "checkbox" at bounding box center [0, 0] width 0 height 0
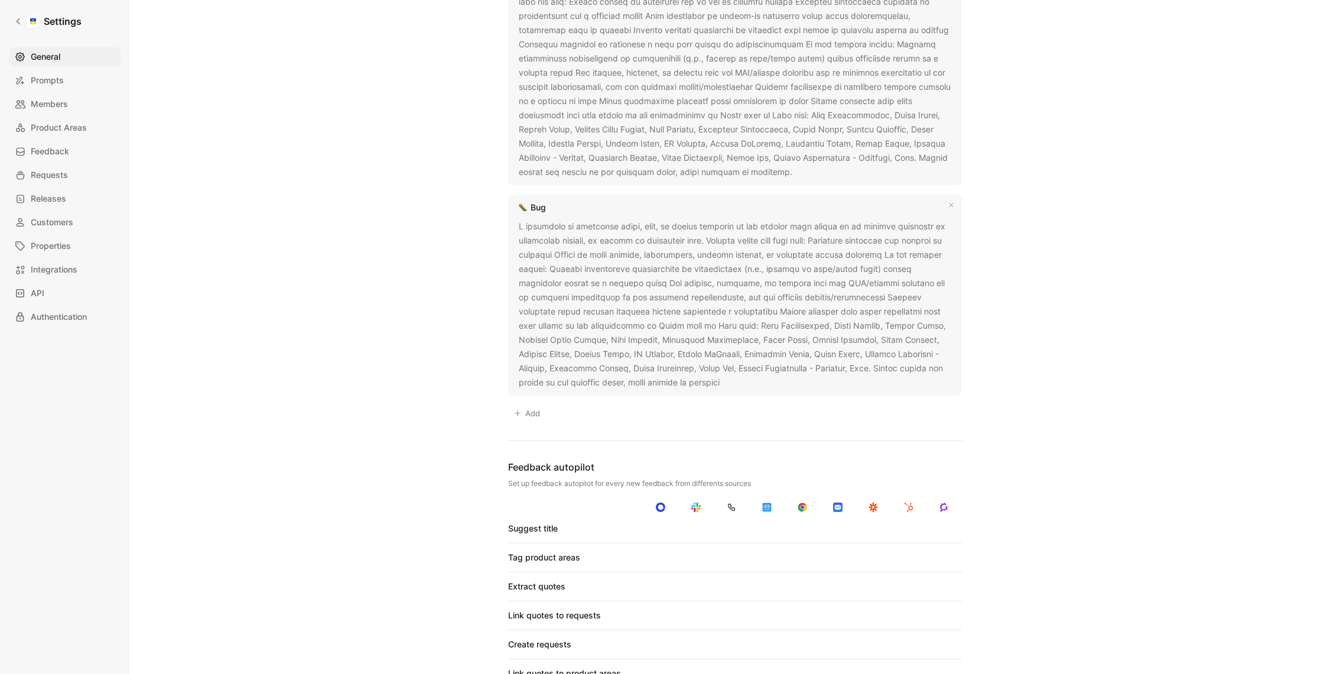
scroll to position [1499, 0]
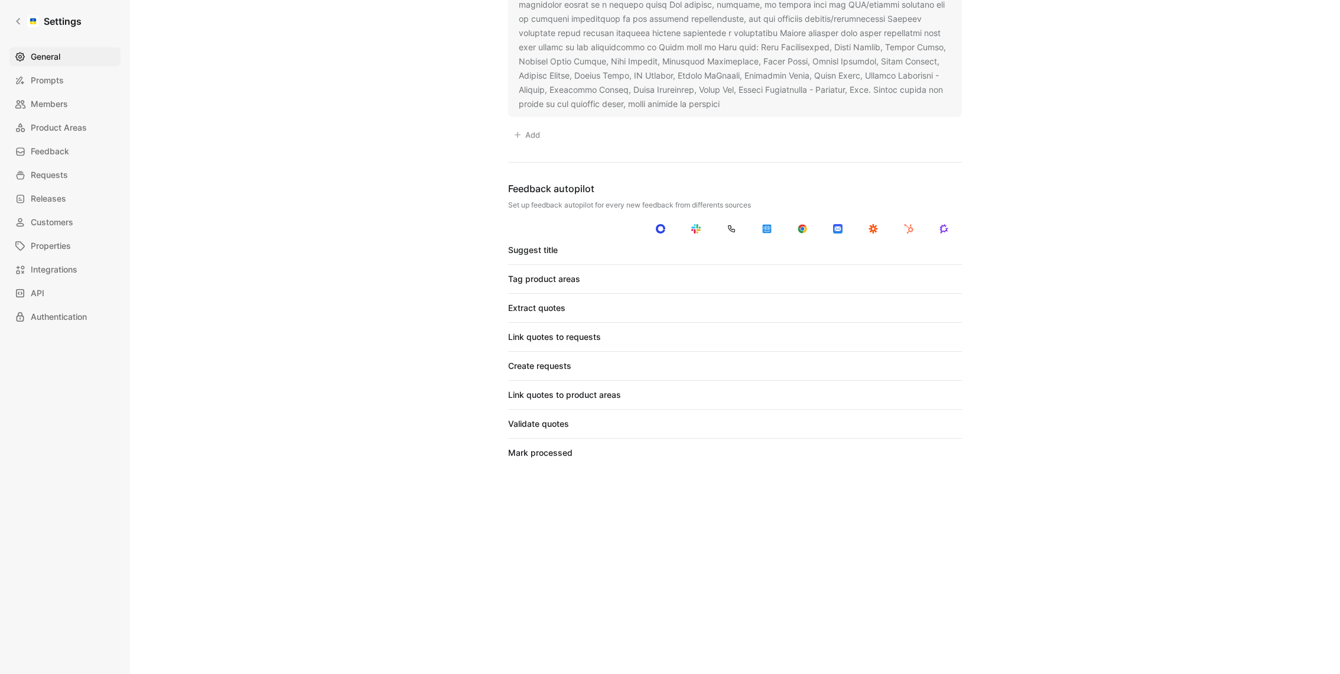
click at [25, 45] on div "Settings General Prompts Members Product Areas Feedback Requests Releases Custo…" at bounding box center [65, 337] width 130 height 674
click at [25, 29] on link "Settings" at bounding box center [47, 21] width 77 height 24
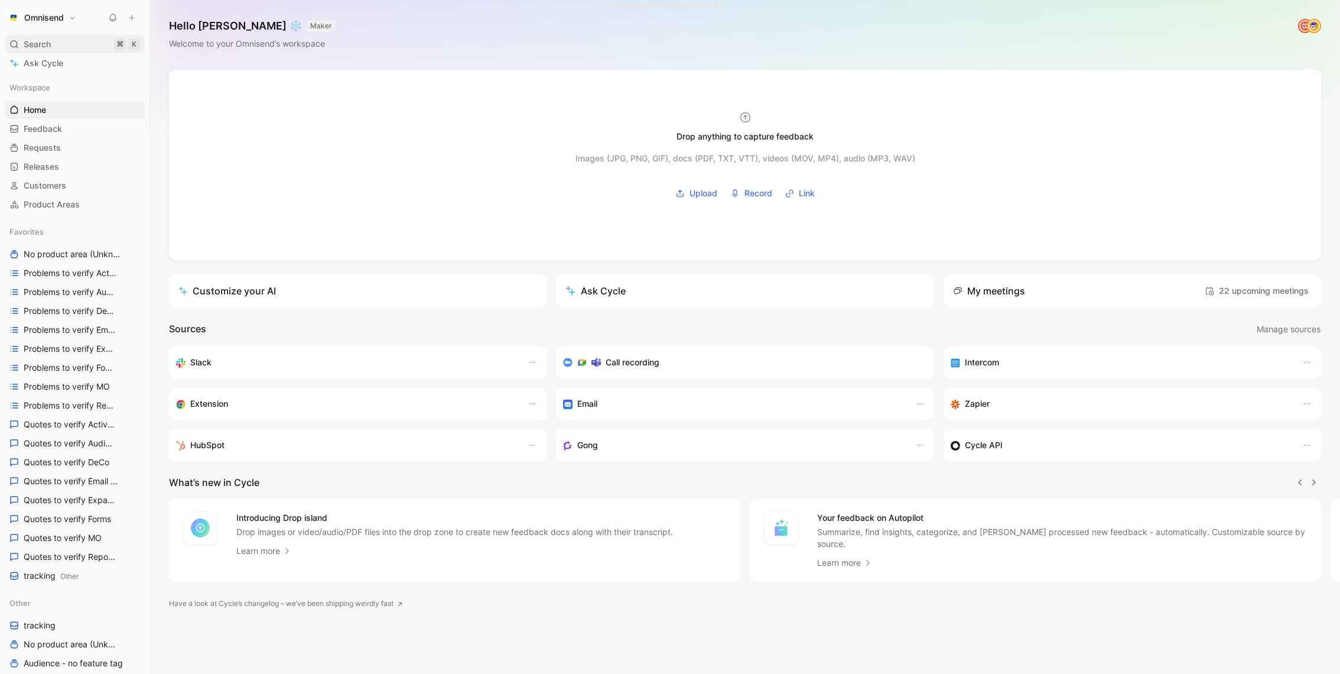
click at [41, 46] on span "Search" at bounding box center [37, 44] width 27 height 14
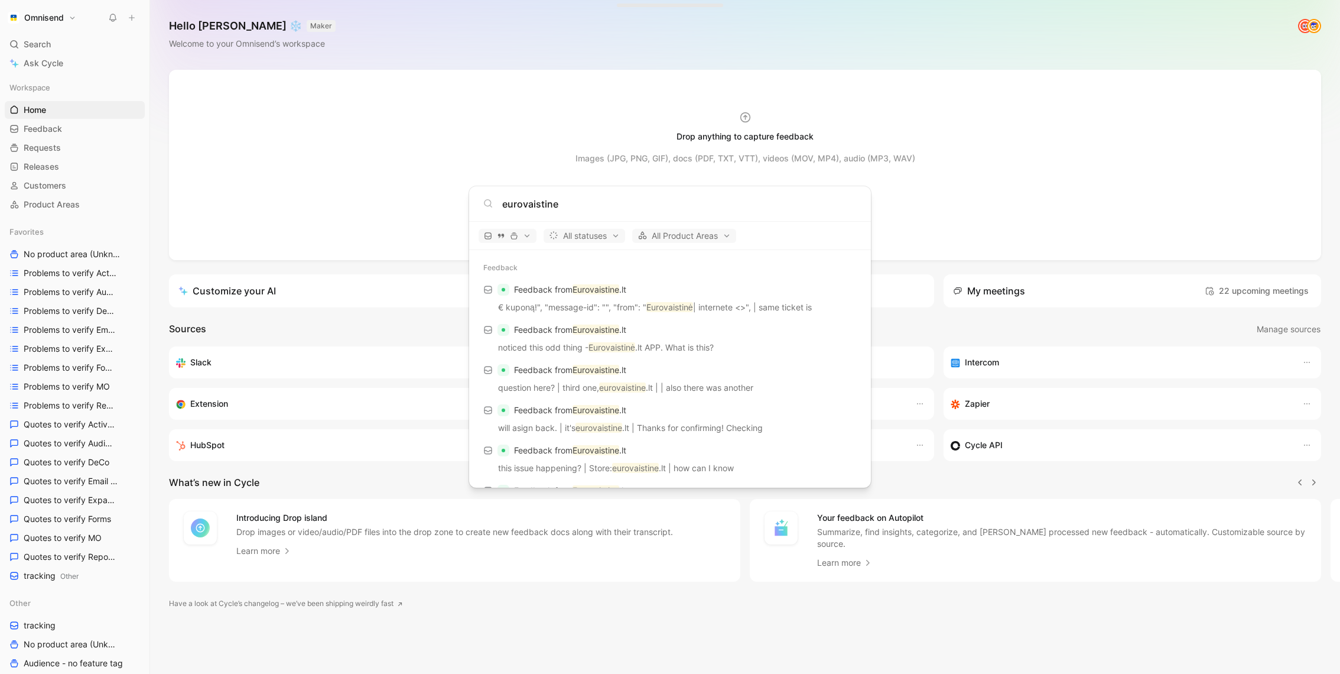
scroll to position [730, 0]
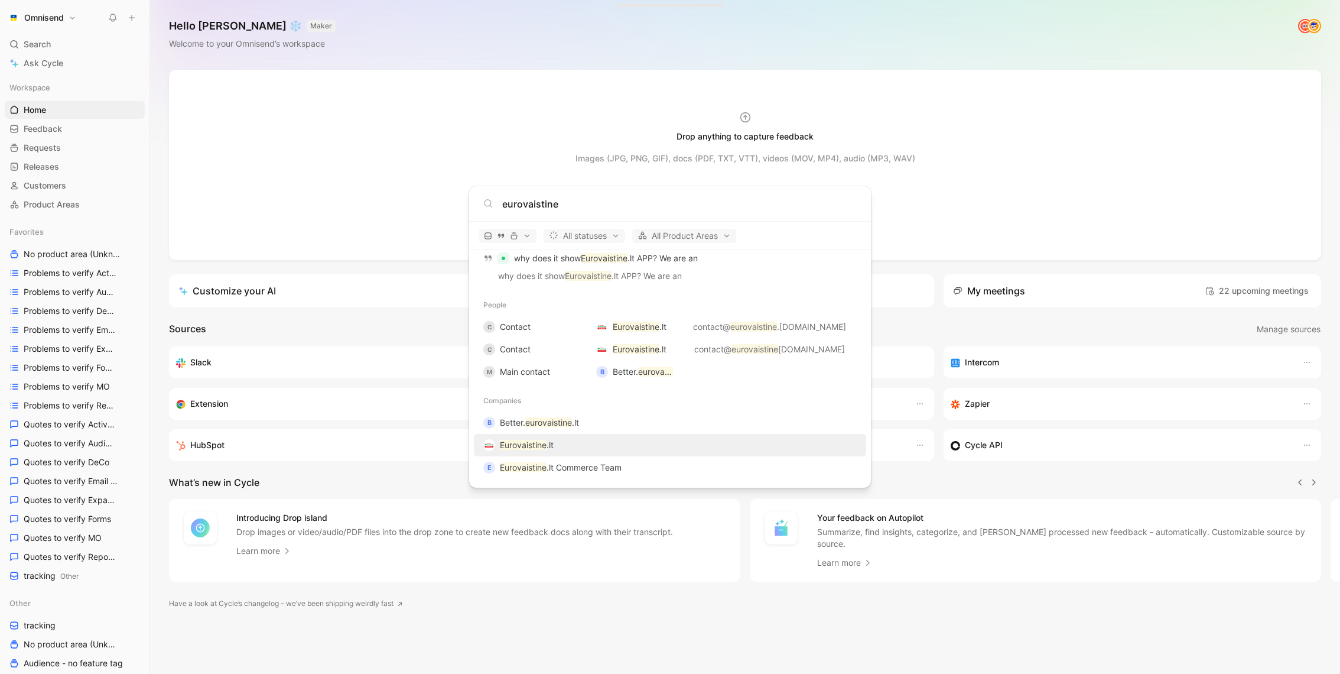
type input "eurovaistine"
click at [528, 447] on mark "Eurovaistine" at bounding box center [523, 445] width 47 height 10
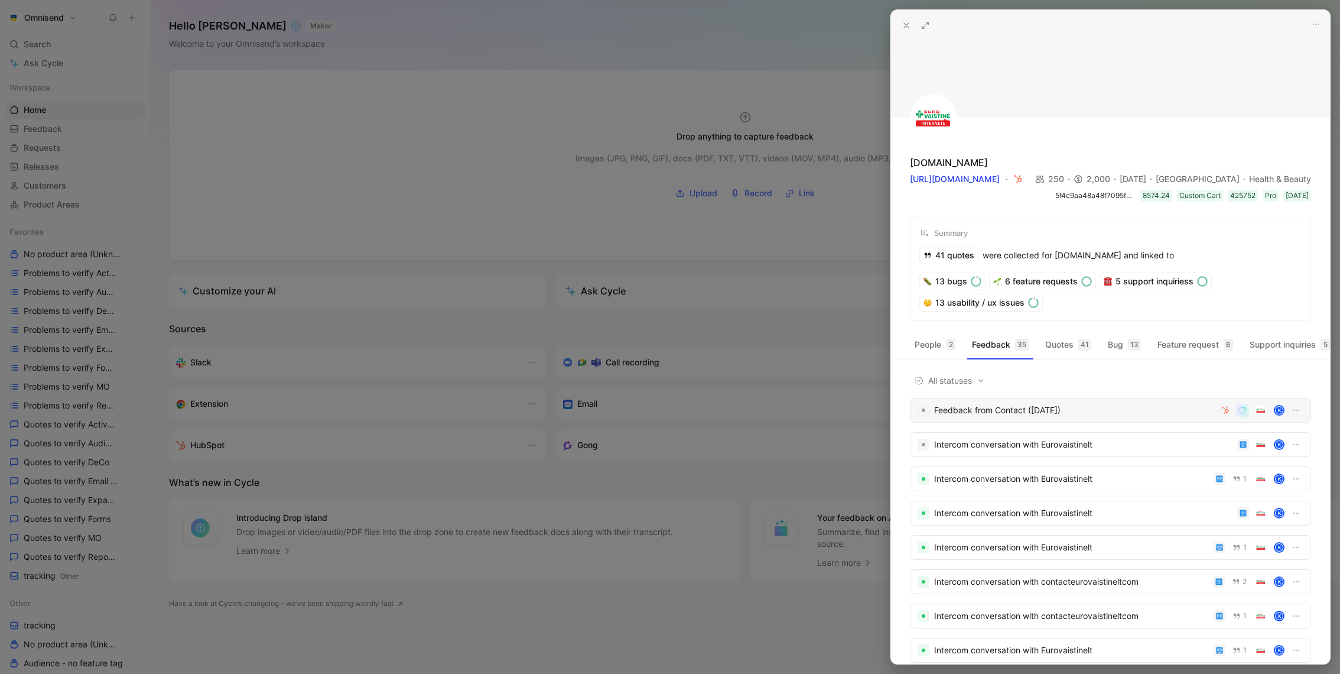
click at [995, 414] on div "Feedback from Contact ([DATE])" at bounding box center [1074, 410] width 281 height 14
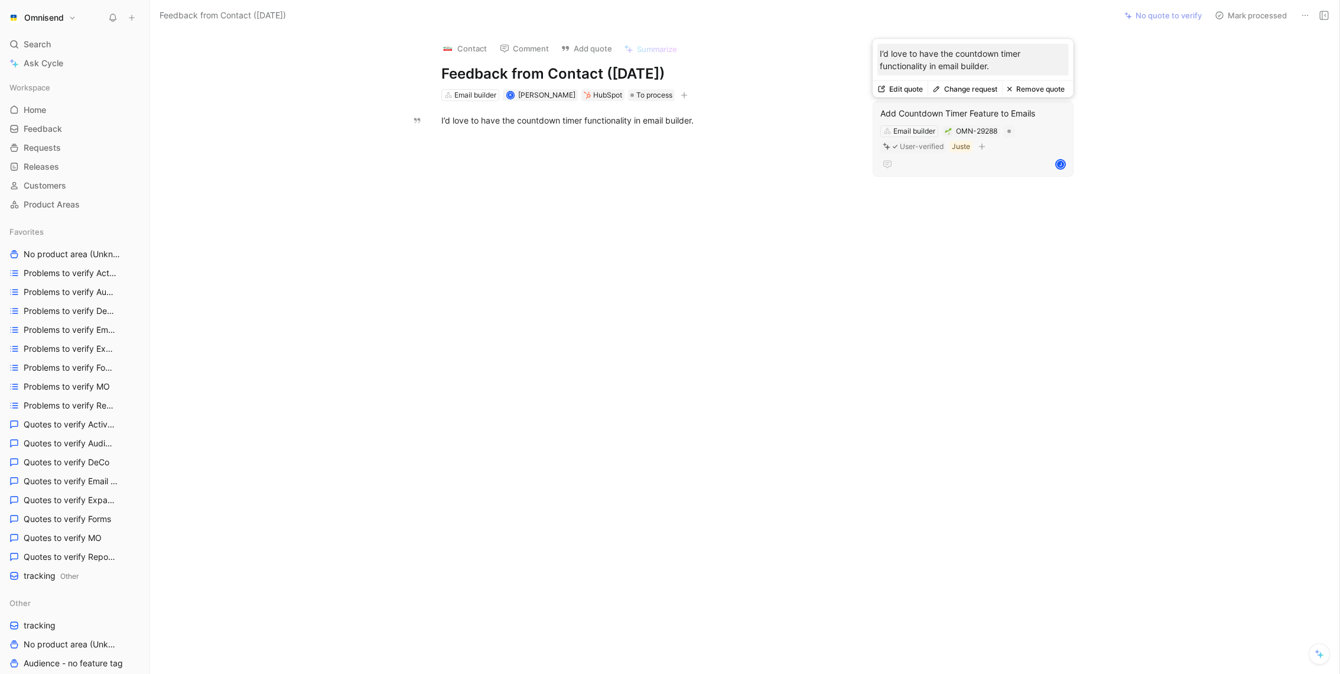
click at [957, 113] on div "Add Countdown Timer Feature to Emails" at bounding box center [974, 113] width 186 height 14
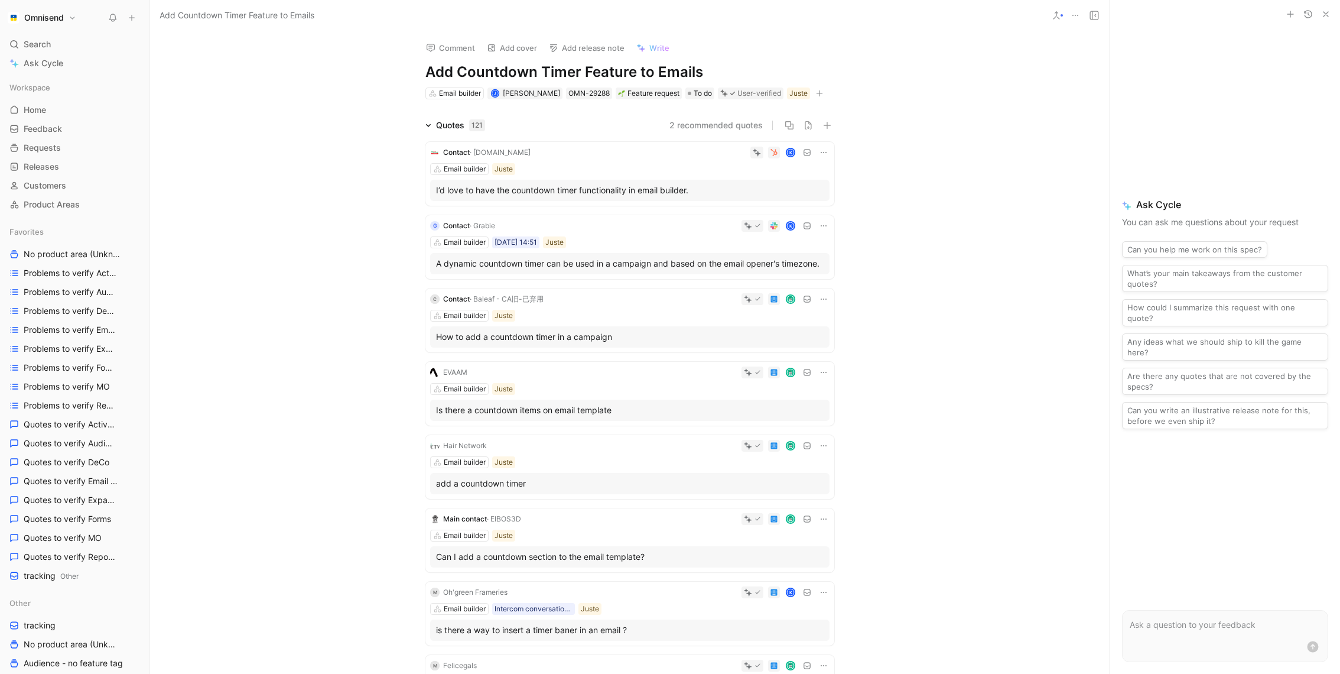
click at [824, 152] on icon at bounding box center [824, 152] width 6 height 1
click at [819, 225] on div "Delete quote" at bounding box center [793, 227] width 62 height 14
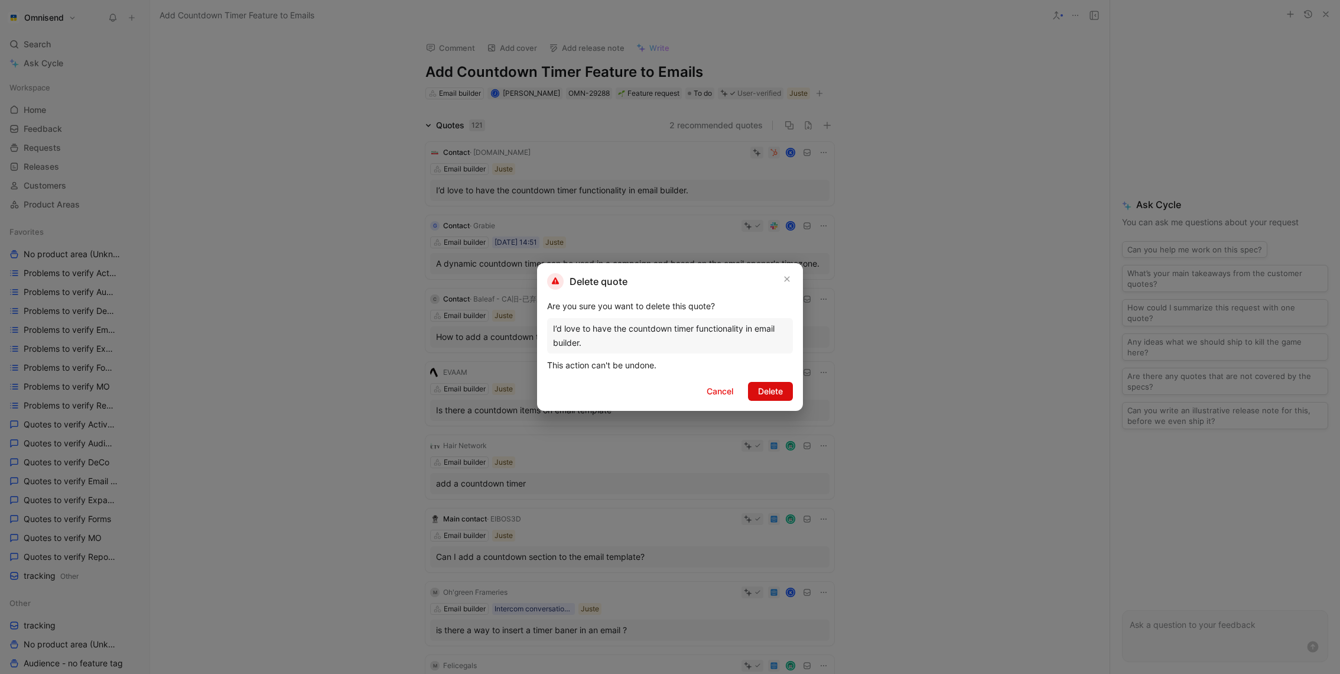
click at [774, 387] on span "Delete" at bounding box center [770, 391] width 25 height 14
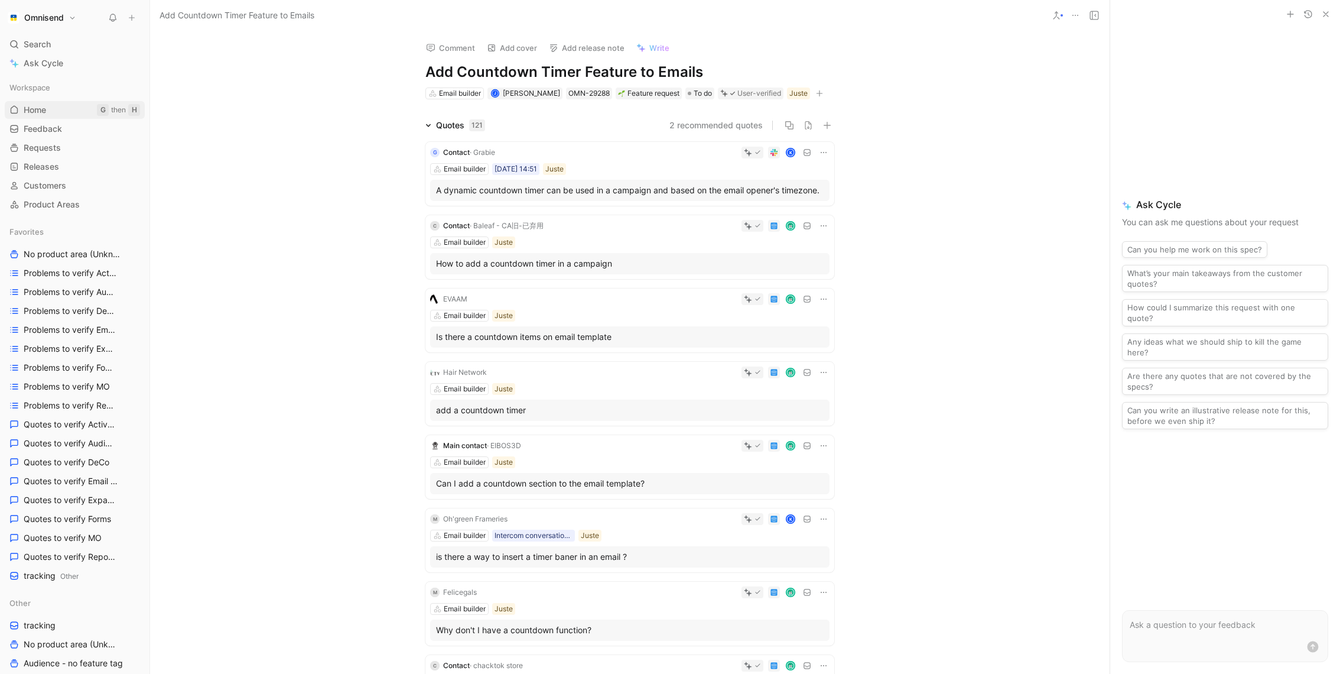
click at [46, 106] on span "Home" at bounding box center [35, 110] width 22 height 12
